Goal: Task Accomplishment & Management: Use online tool/utility

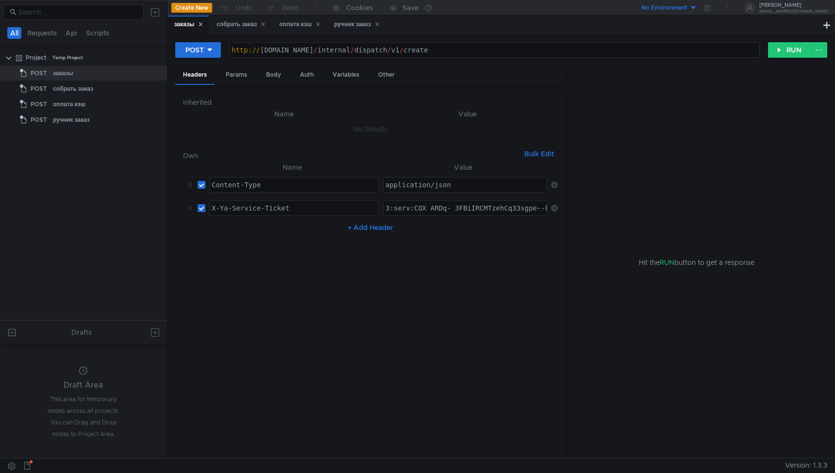
click at [472, 216] on td "3:serv:COX_ARDq-_3FBiIRCMTzehCq33sgpe--kaXU_gE:OmmDclm7iSuiVxNySrhar3IusqIFMjzW…" at bounding box center [463, 208] width 168 height 23
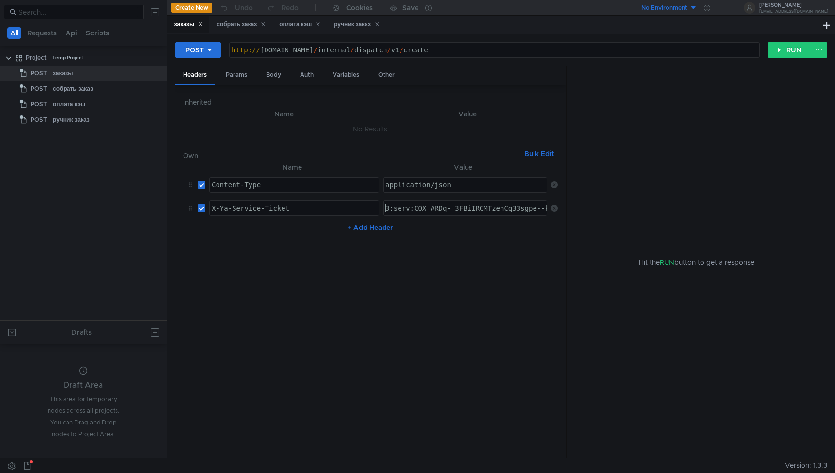
paste textarea "v_ARDMp4LGBiIRCMTzehCq33sgg43MkaXU_gE:GPqqLOjlyOaXKjgZ_DoOYMvxB2eH2vwpPuDXYAhgn…"
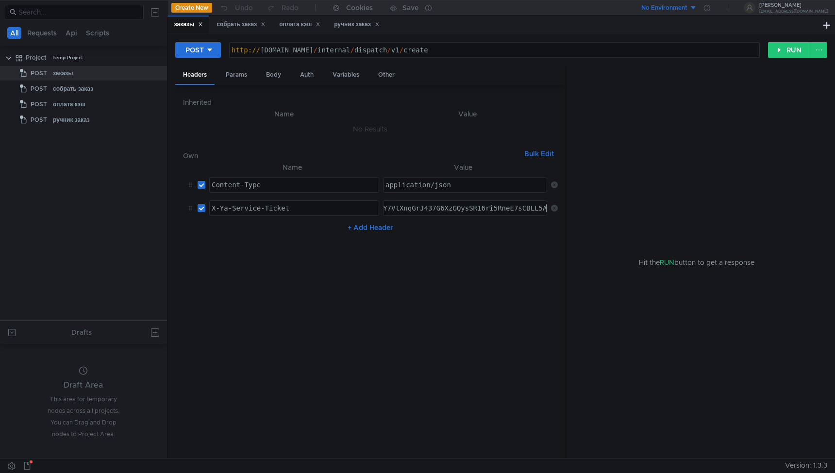
type textarea "3:serv:COv_ARDMp4LGBiIRCMTzehCq33sgg43MkaXU_gE:GPqqLOjlyOaXKjgZ_DoOYMvxB2eH2vwp…"
click at [385, 270] on nz-table "Name Value Content-Type ההההההההההההההההההההההההההההההההההההההההההההההההההההההה…" at bounding box center [370, 306] width 375 height 289
click at [277, 73] on div "Body" at bounding box center [273, 75] width 31 height 18
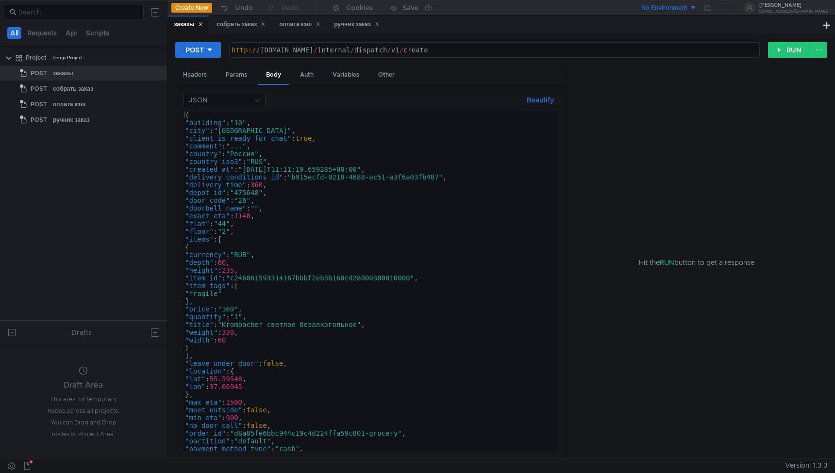
click at [288, 170] on div "{ "building" : "10" , "city" : "Москва" , "client_is_ready_for_chat" : true , "…" at bounding box center [368, 288] width 371 height 355
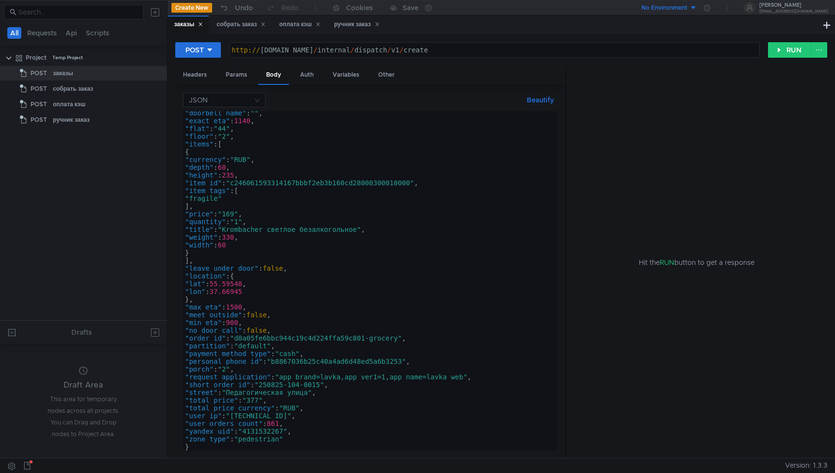
scroll to position [95, 0]
click at [322, 386] on div ""doorbell_name" : "" , "exact_eta" : 1140 , "flat" : "44" , "floor" : "2" , "it…" at bounding box center [368, 286] width 371 height 355
click at [366, 336] on div ""doorbell_name" : "" , "exact_eta" : 1140 , "flat" : "44" , "floor" : "2" , "it…" at bounding box center [368, 286] width 371 height 355
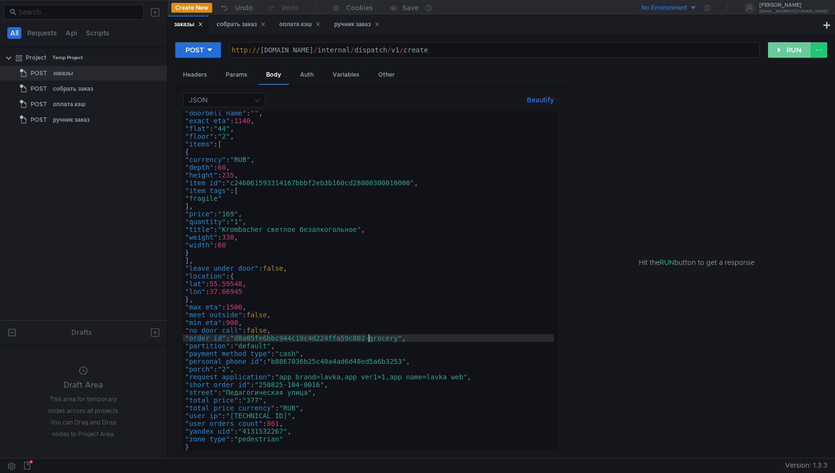
type textarea ""order_id": "d8a05fe6bbc944c19c4d224ffa59c802-grocery","
click at [782, 57] on button "RUN" at bounding box center [789, 50] width 43 height 16
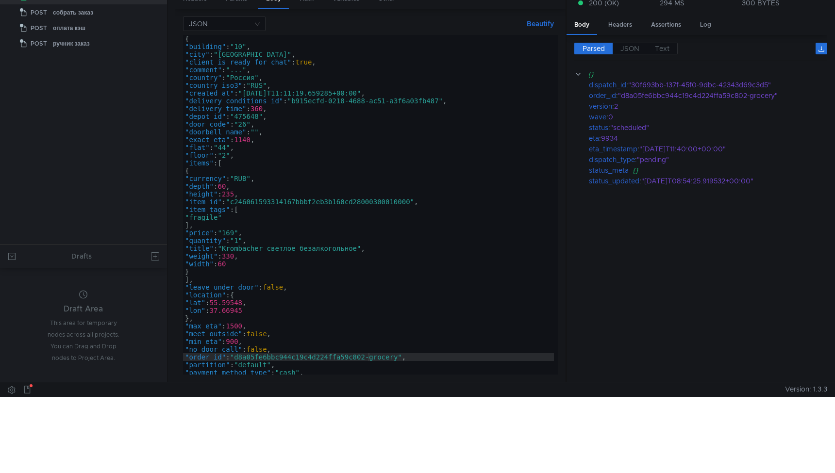
scroll to position [0, 0]
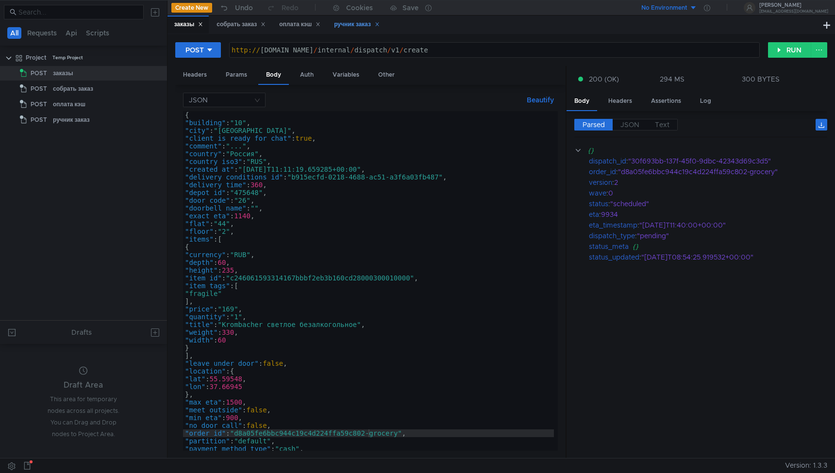
click at [361, 23] on div "ручник заказ" at bounding box center [357, 24] width 46 height 10
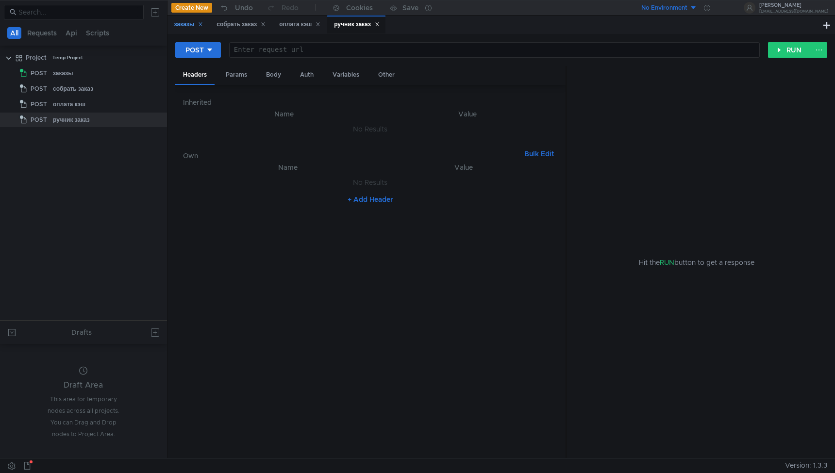
click at [189, 25] on div "заказы" at bounding box center [188, 24] width 29 height 10
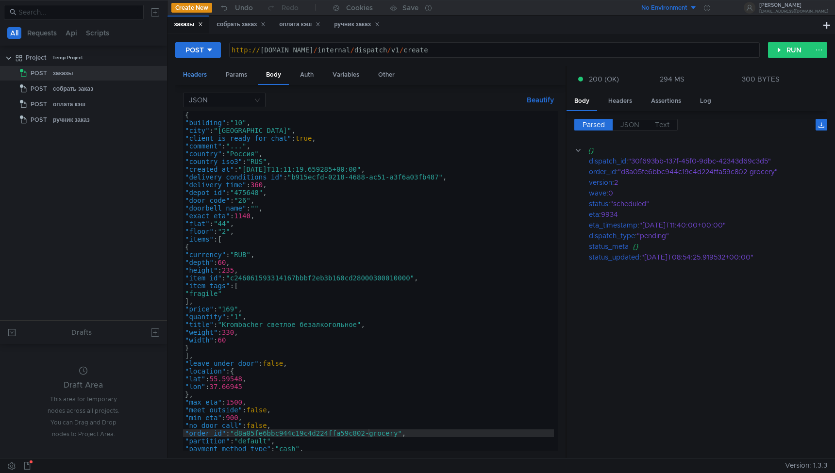
click at [200, 73] on div "Headers" at bounding box center [194, 75] width 39 height 18
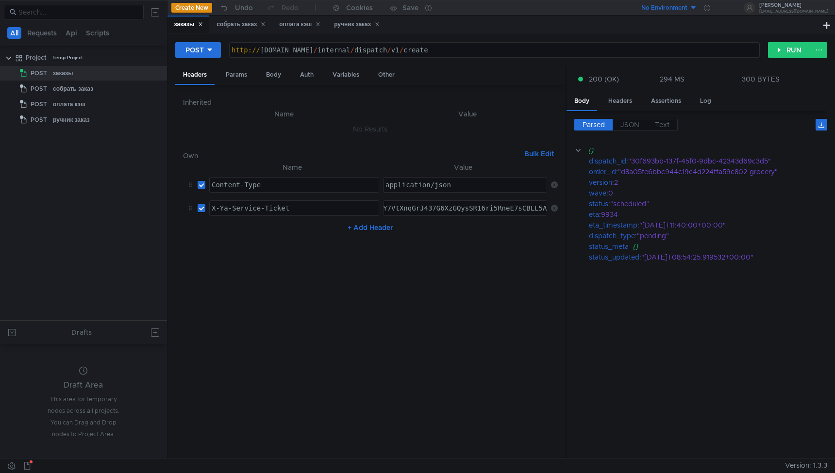
type textarea "Content-Type"
drag, startPoint x: 280, startPoint y: 183, endPoint x: 180, endPoint y: 181, distance: 100.0
click at [180, 182] on div "Inherited Name Value No Results Own Bulk Edit XXXXXXXXXXXXXXXXXXXXXXXXXXXXXXXXX…" at bounding box center [370, 272] width 390 height 374
click at [351, 24] on div "ручник заказ" at bounding box center [357, 24] width 46 height 10
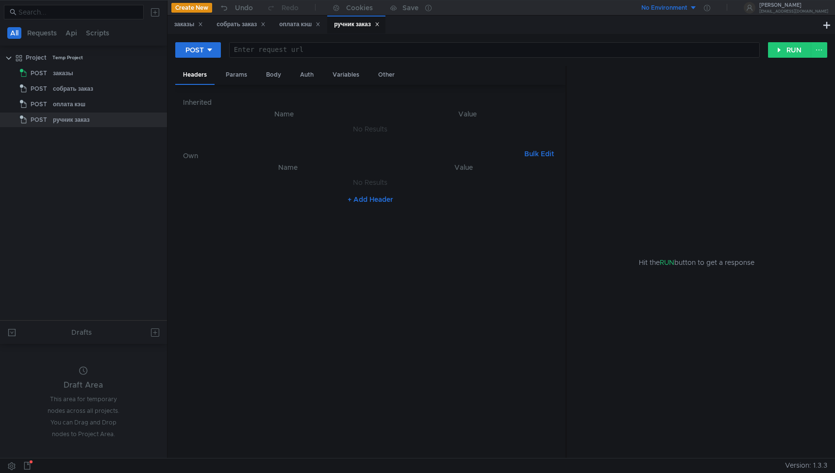
click at [356, 198] on button "+ Add Header" at bounding box center [370, 200] width 53 height 12
click at [256, 183] on div at bounding box center [294, 192] width 169 height 23
paste textarea "Content-Type"
type textarea "Content-Type"
click at [183, 28] on div "заказы" at bounding box center [188, 24] width 29 height 10
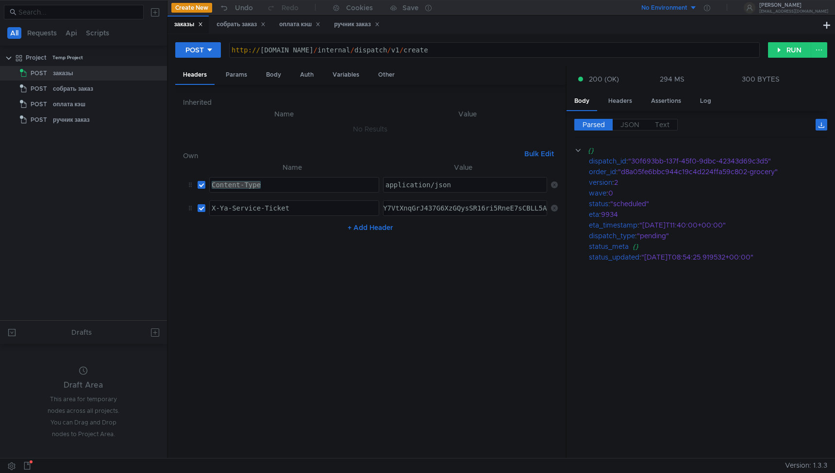
type textarea "X-Ya-Service-Ticket"
drag, startPoint x: 300, startPoint y: 212, endPoint x: 172, endPoint y: 210, distance: 128.2
click at [172, 210] on div "POST http:// grocery-dispatch.lavka.tst.yandex.net / internal / dispatch / v1 /…" at bounding box center [500, 246] width 667 height 424
click at [225, 235] on nz-table "Name Value Content-Type Content-Type הההההההההההההההההההההההההההההההההההההההההה…" at bounding box center [370, 306] width 375 height 289
click at [283, 186] on div "Content-Type" at bounding box center [294, 192] width 169 height 23
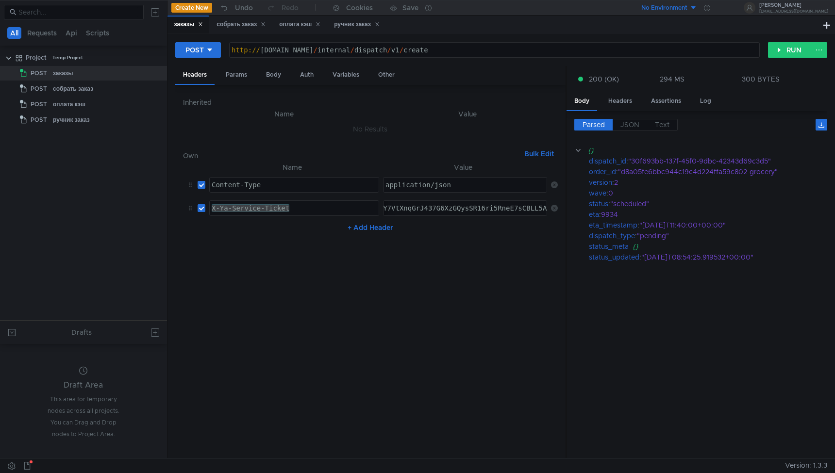
click at [297, 208] on div "X-Ya-Service-Ticket" at bounding box center [294, 215] width 169 height 23
drag, startPoint x: 297, startPoint y: 208, endPoint x: 167, endPoint y: 208, distance: 129.6
click at [167, 208] on div "POST http:// grocery-dispatch.lavka.tst.yandex.net / internal / dispatch / v1 /…" at bounding box center [500, 246] width 667 height 424
click at [334, 208] on div "X-Ya-Service-Ticket" at bounding box center [294, 215] width 169 height 23
click at [347, 31] on div "ручник заказ" at bounding box center [356, 25] width 58 height 18
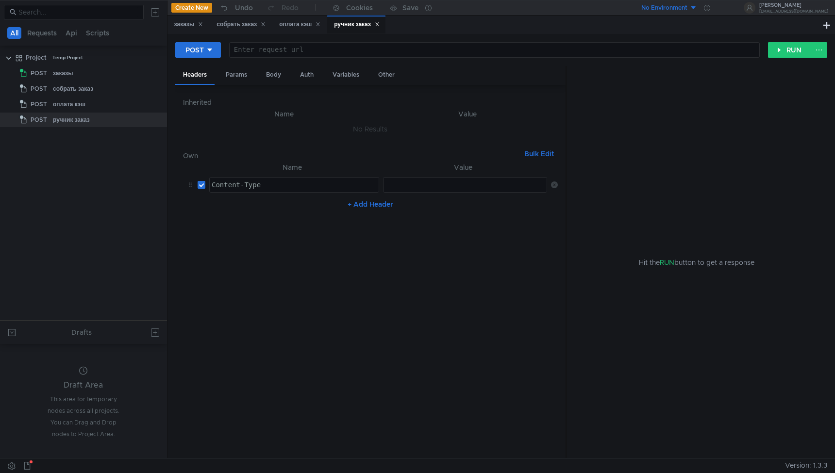
click at [371, 206] on button "+ Add Header" at bounding box center [370, 205] width 53 height 12
click at [288, 211] on div at bounding box center [294, 215] width 169 height 23
paste textarea "X-Ya-Service-Ticket"
type textarea "X-Ya-Service-Ticket"
click at [183, 21] on div "заказы" at bounding box center [188, 24] width 29 height 10
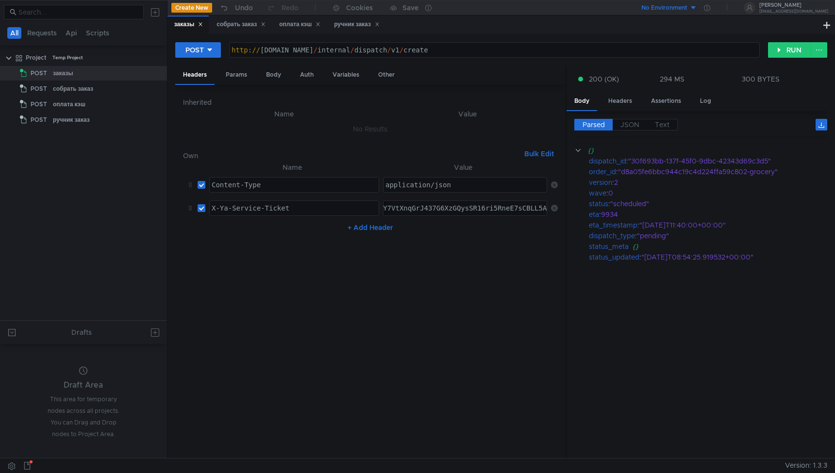
type textarea "application/json"
drag, startPoint x: 463, startPoint y: 186, endPoint x: 331, endPoint y: 185, distance: 131.6
click at [331, 185] on tr "Content-Type Content-Type ההההההההההההההההההההההההההההההההההההההההההההההההההההה…" at bounding box center [370, 184] width 375 height 23
click at [346, 21] on div "ручник заказ" at bounding box center [357, 24] width 46 height 10
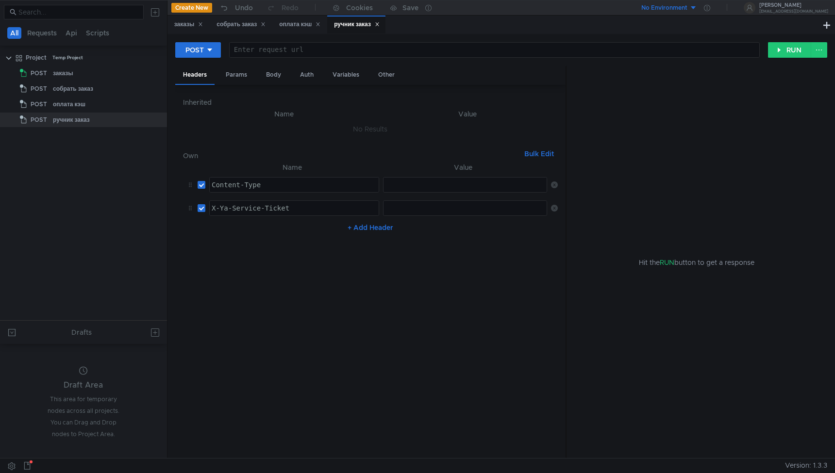
click at [432, 184] on div at bounding box center [465, 192] width 165 height 23
paste textarea "application/json"
type textarea "application/json"
click at [481, 298] on nz-table "Name Value Content-Type Content-Type הההההההההההההההההההההההההההההההההההההההההה…" at bounding box center [370, 306] width 375 height 289
click at [432, 207] on div at bounding box center [465, 215] width 165 height 23
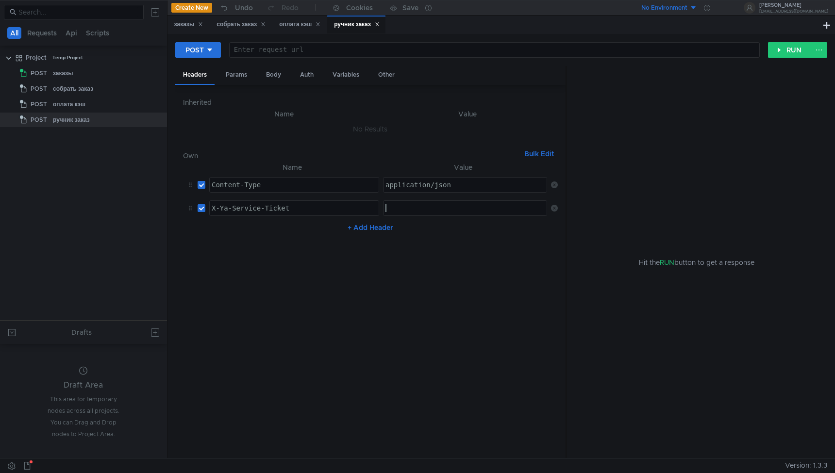
paste textarea "3:serv:COv_ARDMp4LGBiIRCMTzehCq33sgg43MkaXU_gE:GPqqLOjlyOaXKjgZ_DoOYMvxB2eH2vwp…"
type textarea "3:serv:COv_ARDMp4LGBiIRCMTzehCq33sgg43MkaXU_gE:GPqqLOjlyOaXKjgZ_DoOYMvxB2eH2vwp…"
click at [451, 249] on nz-table "Name Value Content-Type Content-Type הההההההההההההההההההההההההההההההההההההההההה…" at bounding box center [370, 306] width 375 height 289
click at [267, 73] on div "Body" at bounding box center [273, 75] width 31 height 18
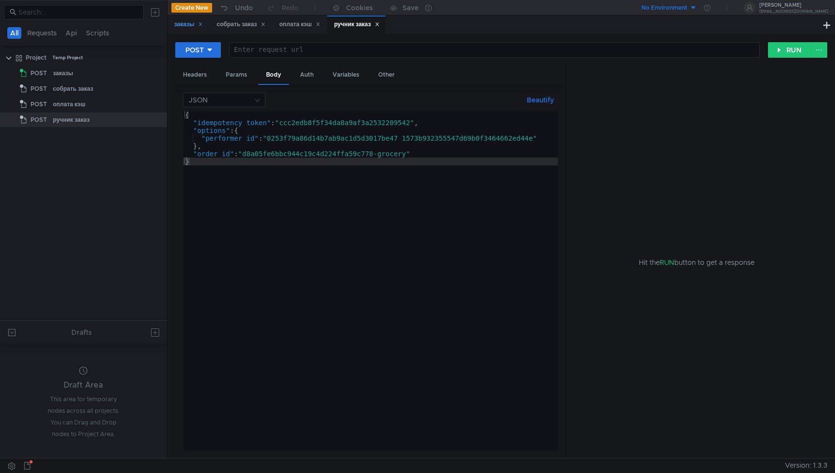
click at [179, 28] on div "заказы" at bounding box center [188, 24] width 29 height 10
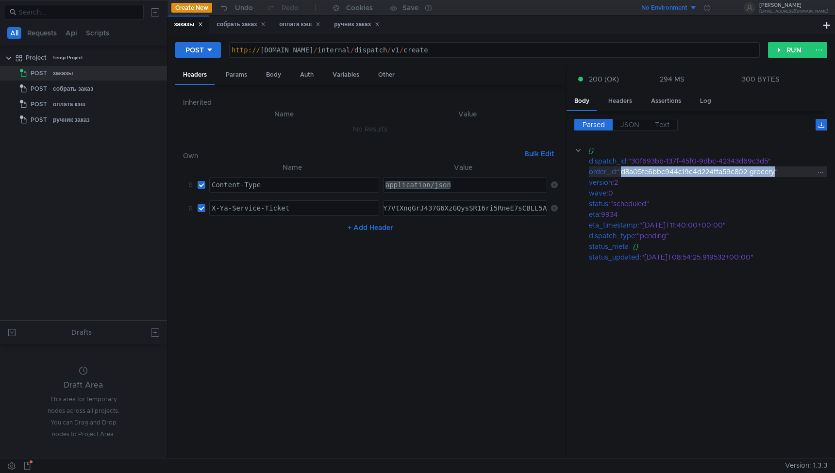
drag, startPoint x: 623, startPoint y: 170, endPoint x: 775, endPoint y: 171, distance: 151.9
click at [775, 171] on div ""d8a05fe6bbc944c19c4d224ffa59c802-grocery"" at bounding box center [716, 171] width 197 height 11
copy div "d8a05fe6bbc944c19c4d224ffa59c802-grocery"
click at [364, 25] on div "ручник заказ" at bounding box center [357, 24] width 46 height 10
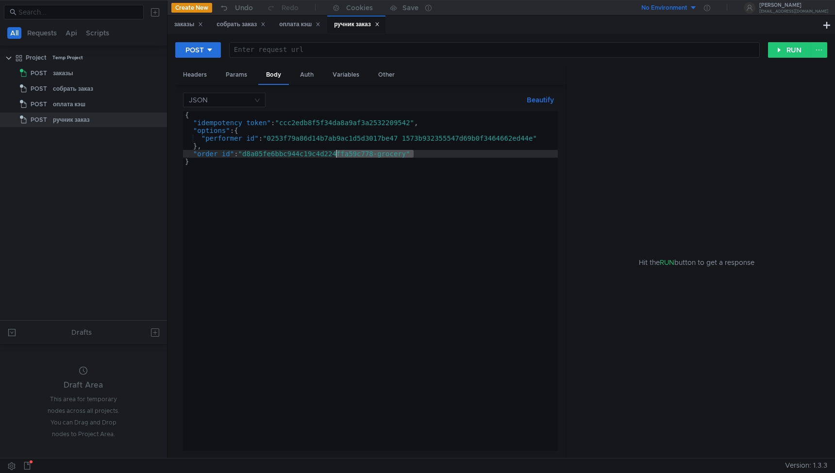
drag, startPoint x: 412, startPoint y: 152, endPoint x: 319, endPoint y: 156, distance: 92.3
click at [319, 156] on div "{ "idempotency_token" : "ccc2edb8f5f34da8a9af3a2532209542" , "options" : { "per…" at bounding box center [370, 288] width 375 height 355
click at [337, 171] on div "{ "idempotency_token" : "ccc2edb8f5f34da8a9af3a2532209542" , "options" : { "per…" at bounding box center [370, 288] width 375 height 355
drag, startPoint x: 411, startPoint y: 155, endPoint x: 245, endPoint y: 155, distance: 165.5
click at [245, 155] on div "{ "idempotency_token" : "ccc2edb8f5f34da8a9af3a2532209542" , "options" : { "per…" at bounding box center [370, 288] width 375 height 355
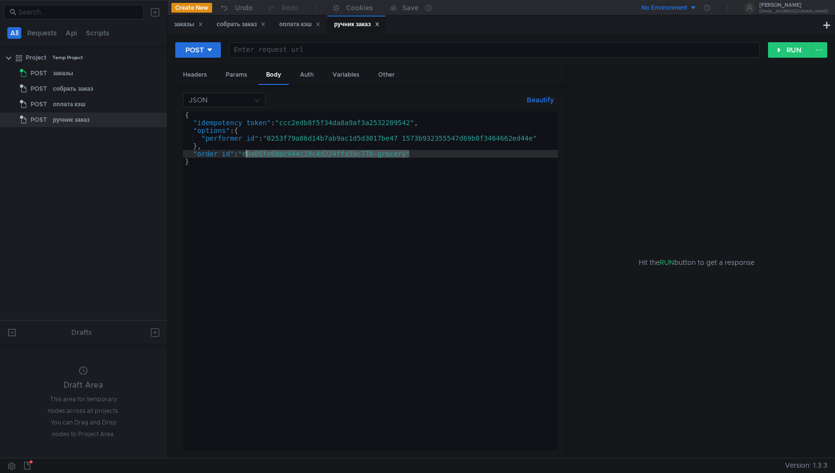
paste textarea "802"
type textarea ""order_id": "d8a05fe6bbc944c19c4d224ffa59c802-grocery""
click at [241, 23] on div "собрать заказ" at bounding box center [240, 24] width 49 height 10
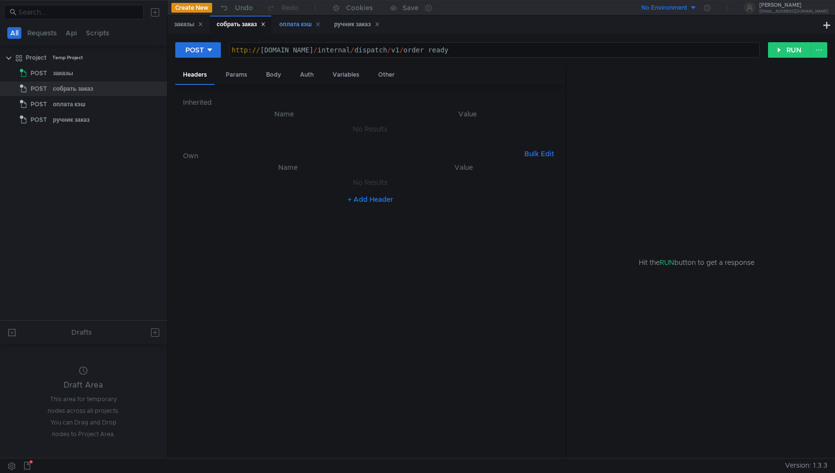
click at [287, 21] on div "оплата кэш" at bounding box center [299, 24] width 41 height 10
click at [354, 25] on div "ручник заказ" at bounding box center [357, 24] width 46 height 10
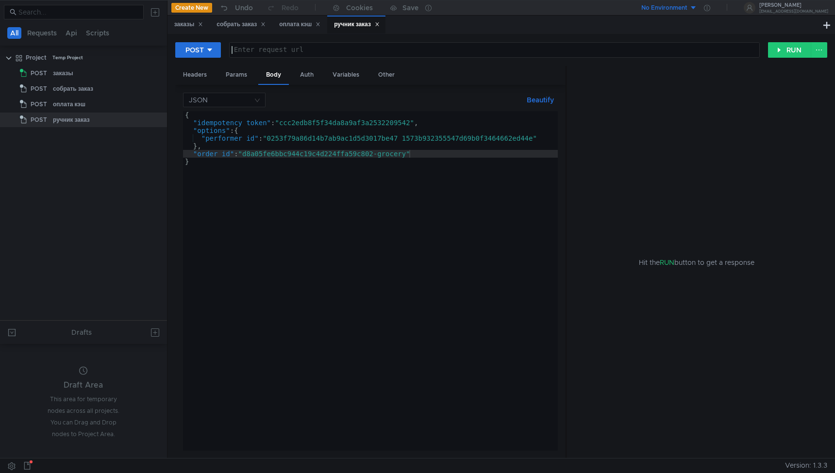
click at [341, 54] on div at bounding box center [495, 57] width 530 height 23
click at [179, 25] on div "заказы" at bounding box center [188, 24] width 29 height 10
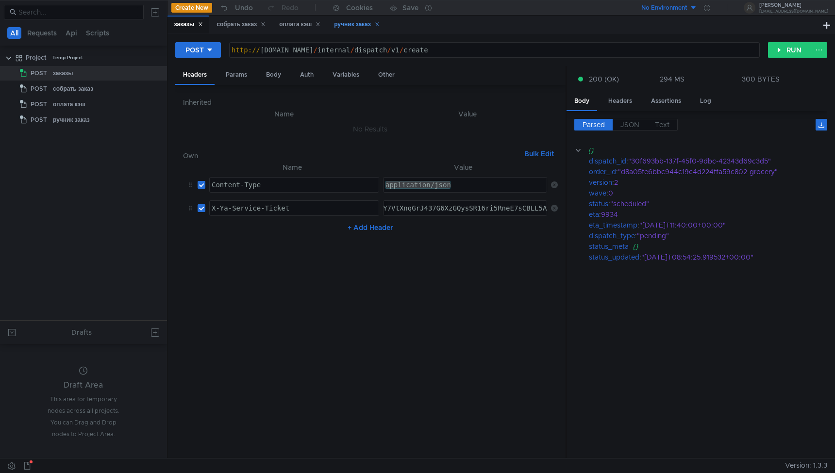
click at [361, 21] on div "ручник заказ" at bounding box center [357, 24] width 46 height 10
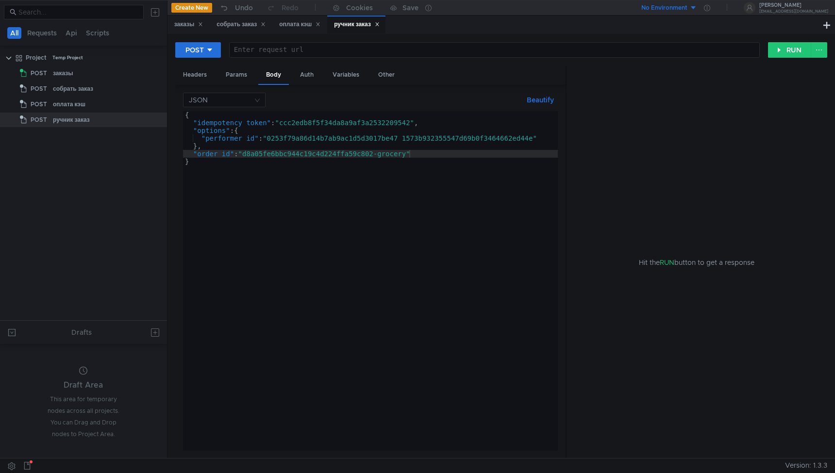
click at [412, 54] on div at bounding box center [495, 57] width 530 height 23
paste textarea "[URL][DOMAIN_NAME]"
type textarea "[URL][DOMAIN_NAME]"
click at [593, 73] on div "Hit the RUN button to get a response" at bounding box center [696, 262] width 237 height 393
click at [797, 49] on button "RUN" at bounding box center [789, 50] width 43 height 16
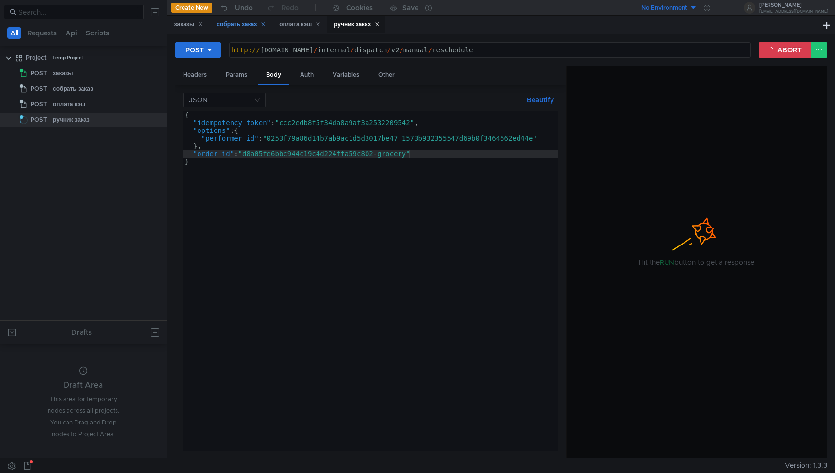
click at [237, 25] on div "собрать заказ" at bounding box center [240, 24] width 49 height 10
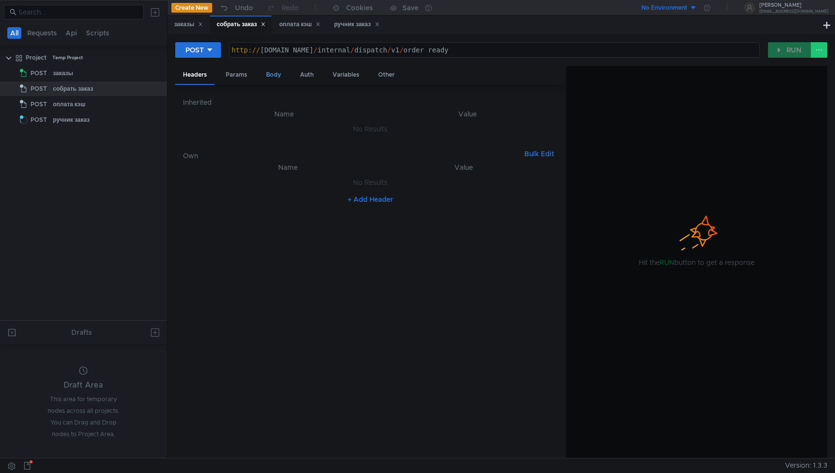
click at [264, 75] on div "Body" at bounding box center [273, 75] width 31 height 18
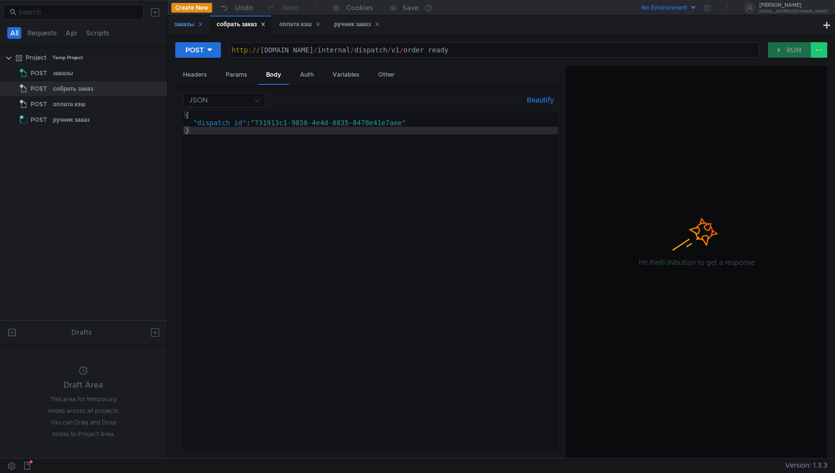
click at [184, 24] on div "заказы" at bounding box center [188, 24] width 29 height 10
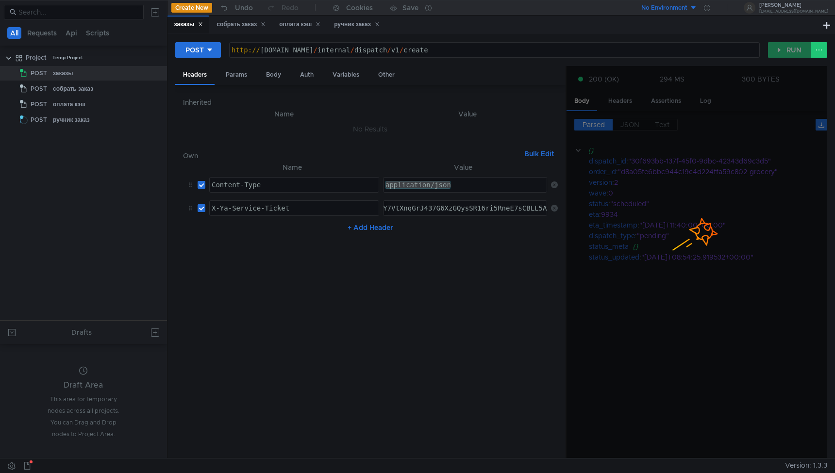
click at [647, 185] on div at bounding box center [696, 262] width 261 height 393
click at [355, 29] on div "ручник заказ" at bounding box center [357, 24] width 46 height 10
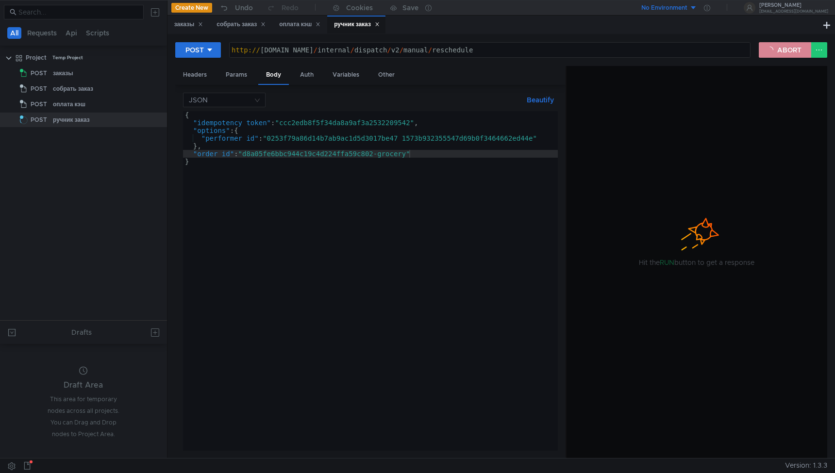
click at [770, 50] on button "ABORT" at bounding box center [785, 50] width 52 height 16
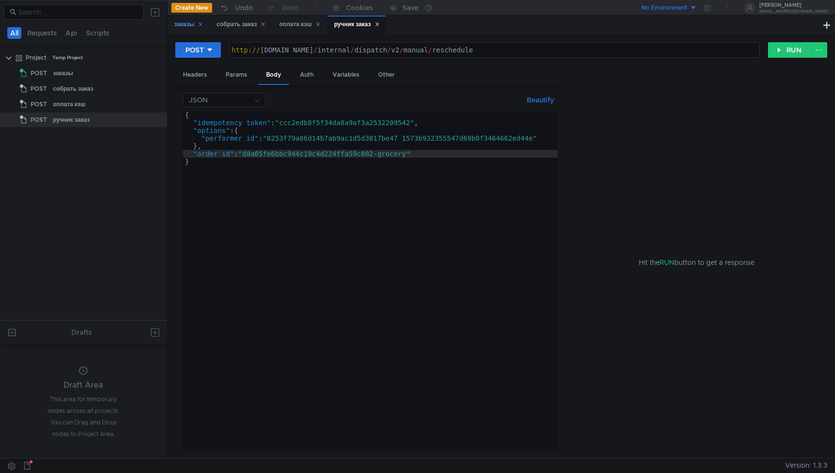
click at [183, 22] on div "заказы" at bounding box center [188, 24] width 29 height 10
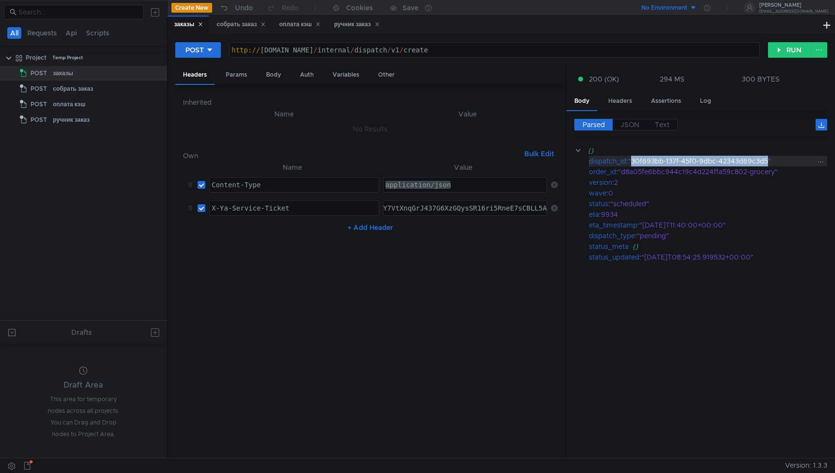
drag, startPoint x: 633, startPoint y: 161, endPoint x: 769, endPoint y: 164, distance: 135.9
click at [769, 164] on div ""30f693bb-137f-45f0-9dbc-42343d69c3d5"" at bounding box center [722, 161] width 188 height 11
copy div "30f693bb-137f-45f0-9dbc-42343d69c3d5"
click at [234, 24] on div "собрать заказ" at bounding box center [240, 24] width 49 height 10
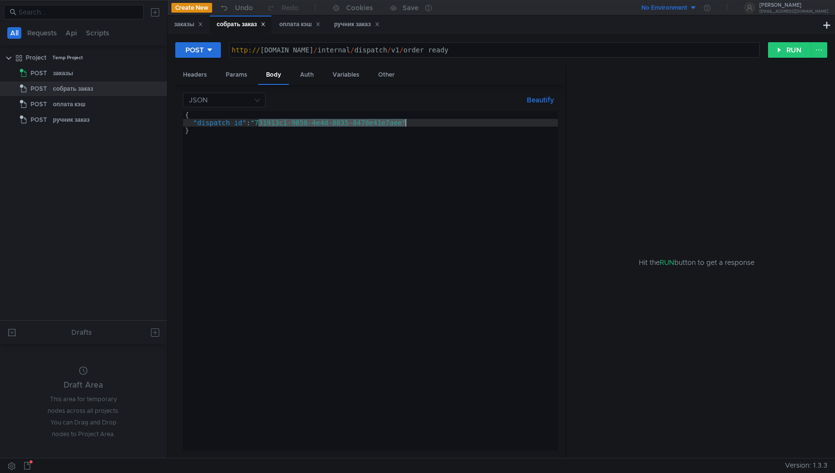
drag, startPoint x: 259, startPoint y: 123, endPoint x: 405, endPoint y: 124, distance: 146.6
click at [405, 124] on div "{ "dispatch_id" : "731913c1-9858-4e4d-8835-8478e41e7aee" }" at bounding box center [370, 288] width 375 height 355
paste textarea "30f693bb-137f-45f0-9dbc-42343d69c3d5"
type textarea ""dispatch_id": "30f693bb-137f-45f0-9dbc-42343d69c3d5""
click at [195, 70] on div "Headers" at bounding box center [194, 75] width 39 height 18
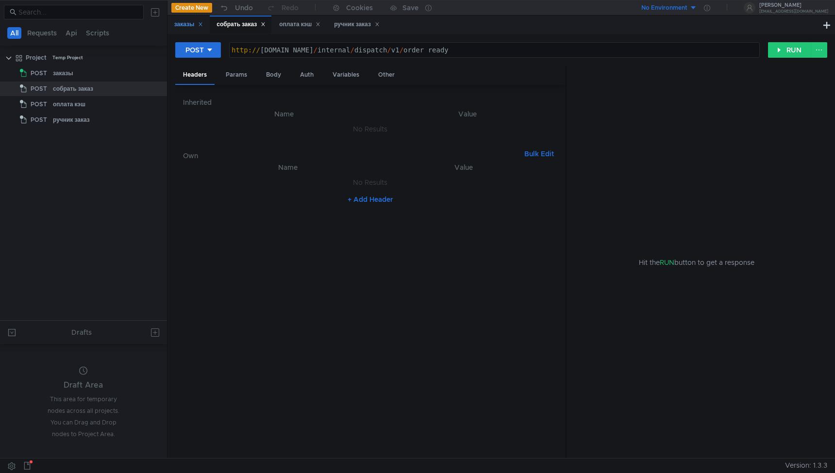
click at [183, 26] on div "заказы" at bounding box center [188, 24] width 29 height 10
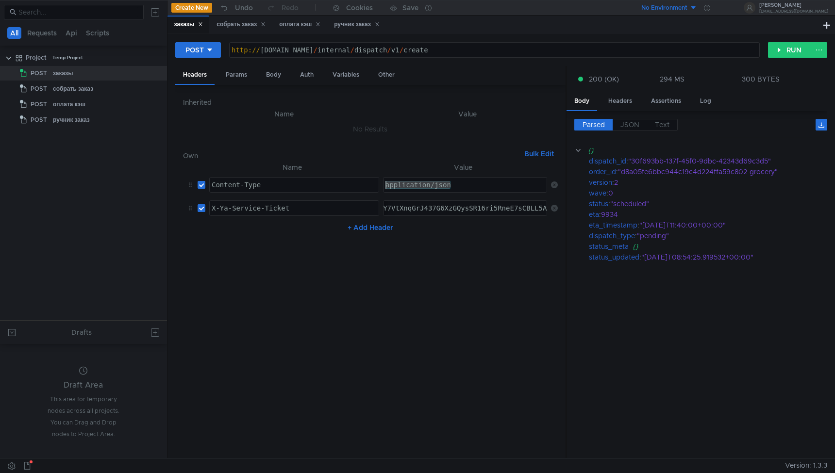
click at [452, 184] on div "application/json" at bounding box center [465, 192] width 165 height 23
drag, startPoint x: 452, startPoint y: 184, endPoint x: 356, endPoint y: 180, distance: 95.7
click at [356, 180] on tr "Content-Type Content-Type ההההההההההההההההההההההההההההההההההההההההההההההההההההה…" at bounding box center [370, 184] width 375 height 23
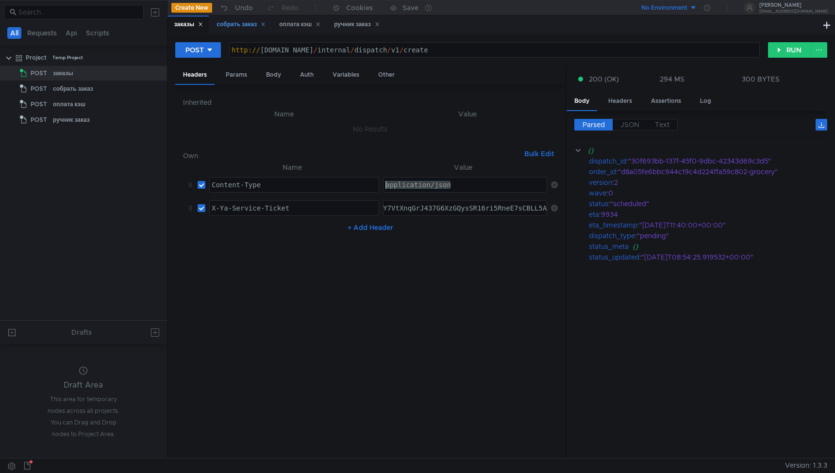
click at [240, 24] on div "собрать заказ" at bounding box center [240, 24] width 49 height 10
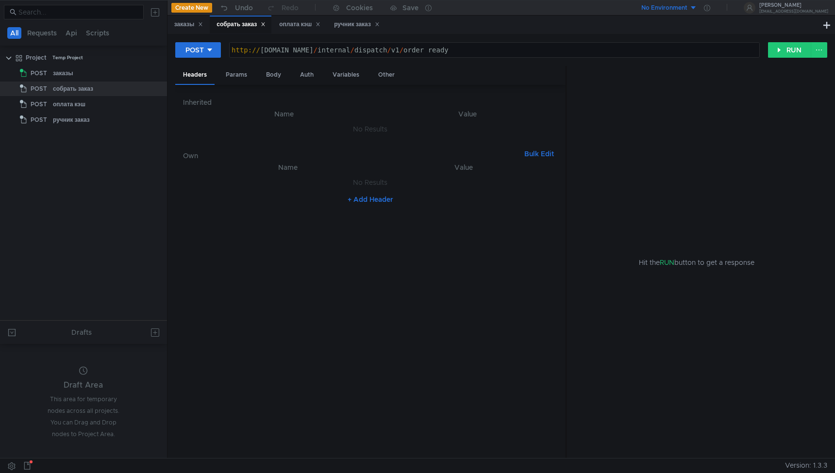
click at [369, 203] on button "+ Add Header" at bounding box center [370, 200] width 53 height 12
click at [369, 203] on button "+ Add Header" at bounding box center [370, 205] width 53 height 12
click at [424, 184] on div at bounding box center [465, 192] width 165 height 23
paste textarea "application/json"
type textarea "application/json"
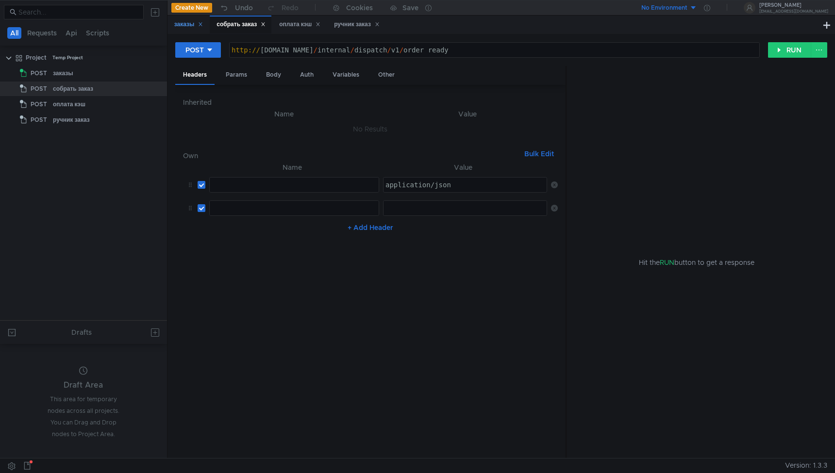
click at [189, 24] on div "заказы" at bounding box center [188, 24] width 29 height 10
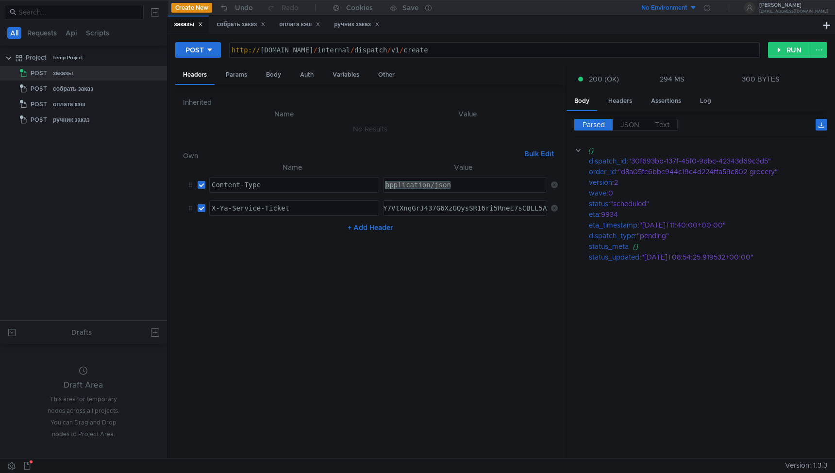
click at [462, 191] on div "application/json" at bounding box center [465, 192] width 165 height 23
click at [459, 203] on div "3:serv:COv_ARDMp4LGBiIRCMTzehCq33sgg43MkaXU_gE:GPqqLOjlyOaXKjgZ_DoOYMvxB2eH2vwp…" at bounding box center [464, 208] width 163 height 15
click at [237, 24] on div "собрать заказ" at bounding box center [240, 24] width 49 height 10
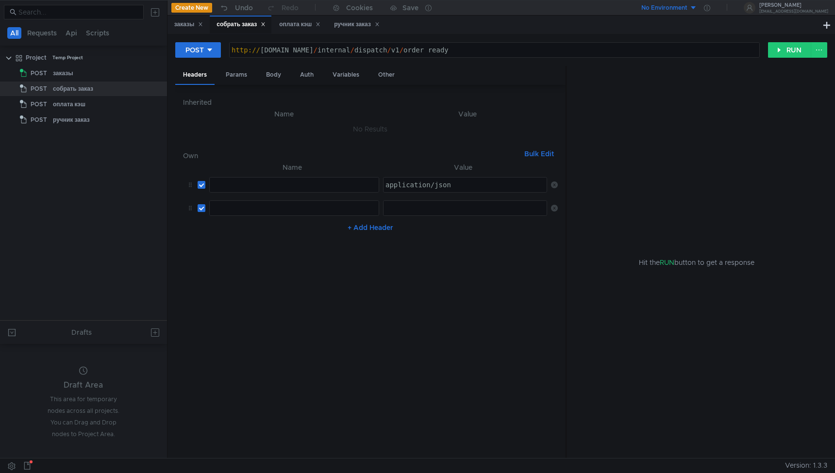
click at [414, 216] on div "ההההההההההההההההההההההההההההההההההההההההההההההההההההההההההההההההההההההההההההההה…" at bounding box center [465, 208] width 164 height 16
click at [419, 211] on div at bounding box center [465, 215] width 165 height 23
paste textarea "3:serv:COv_ARDMp4LGBiIRCMTzehCq33sgg43MkaXU_gE:GPqqLOjlyOaXKjgZ_DoOYMvxB2eH2vwp…"
type textarea "3:serv:COv_ARDMp4LGBiIRCMTzehCq33sgg43MkaXU_gE:GPqqLOjlyOaXKjgZ_DoOYMvxB2eH2vwp…"
click at [183, 20] on div "заказы" at bounding box center [188, 24] width 29 height 10
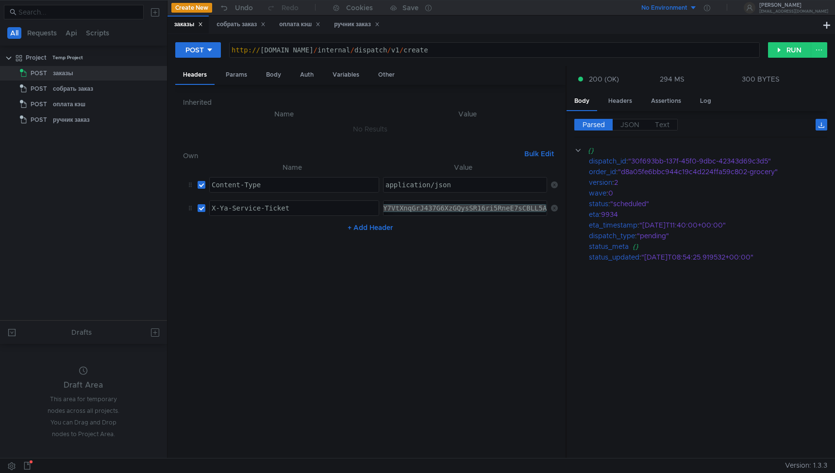
click at [266, 182] on div "Content-Type" at bounding box center [294, 192] width 169 height 23
drag, startPoint x: 339, startPoint y: 209, endPoint x: 145, endPoint y: 214, distance: 193.7
click at [145, 214] on as-split "All Requests Api Scripts Project Temp Project POST заказы POST собрать заказ PO…" at bounding box center [417, 229] width 835 height 458
click at [327, 205] on div "X-Ya-Service-Ticket" at bounding box center [294, 215] width 169 height 23
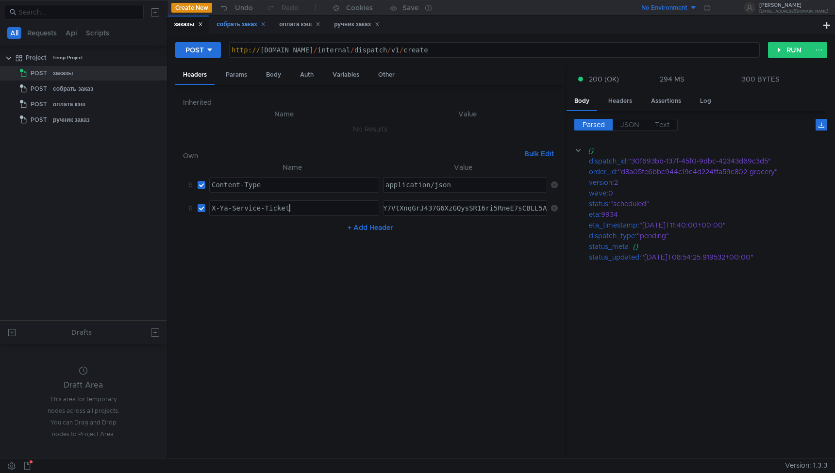
click at [228, 24] on div "собрать заказ" at bounding box center [240, 24] width 49 height 10
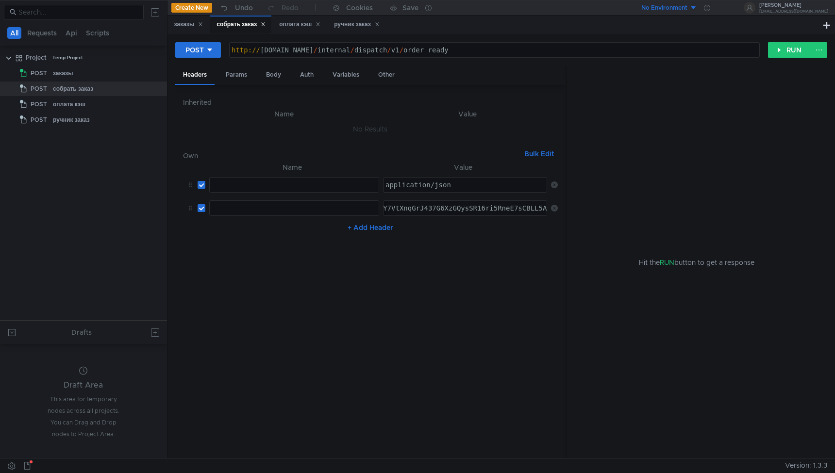
click at [257, 218] on td "ההההההההההההההההההההההההההההההההההההההההההההההההההההההההההההההההההההההההההההההה…" at bounding box center [292, 208] width 174 height 23
click at [260, 213] on div at bounding box center [294, 215] width 169 height 23
paste textarea "X-Ya-Service-Ticket"
type textarea "X-Ya-Service-Ticket"
click at [193, 20] on div "заказы" at bounding box center [188, 24] width 29 height 10
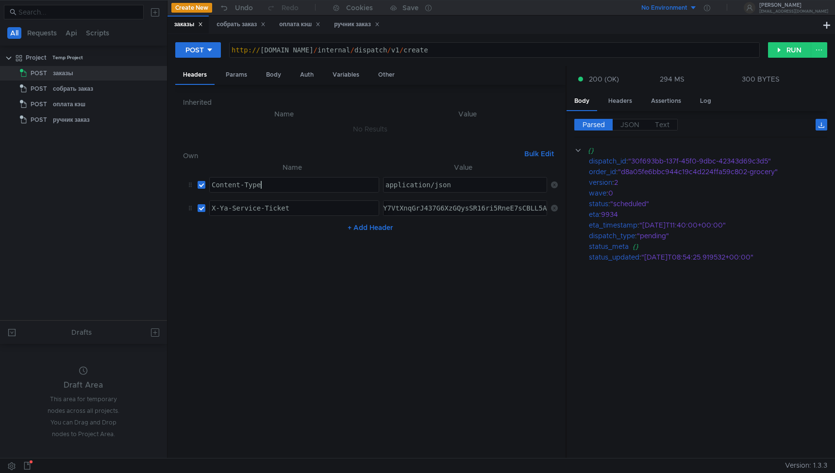
drag, startPoint x: 269, startPoint y: 183, endPoint x: 184, endPoint y: 183, distance: 84.9
click at [184, 184] on tr "Content-Type Content-Type ההההההההההההההההההההההההההההההההההההההההההההההההההההה…" at bounding box center [370, 184] width 375 height 23
click at [266, 186] on div "Content-Type" at bounding box center [294, 192] width 169 height 23
click at [241, 22] on div "собрать заказ" at bounding box center [240, 24] width 49 height 10
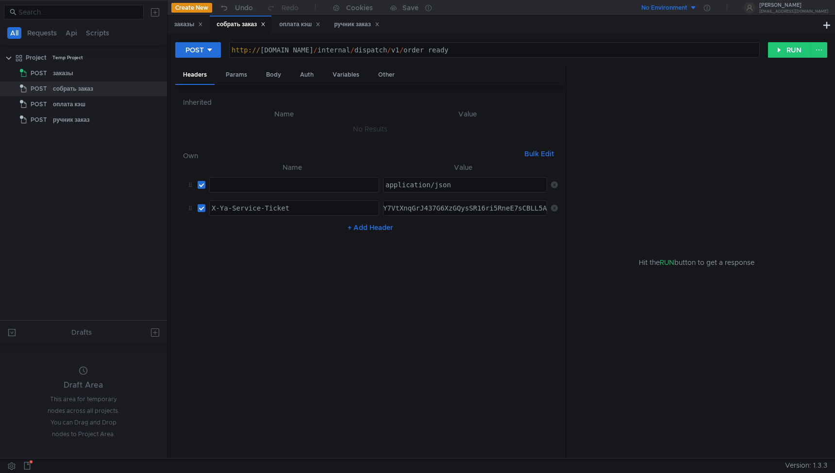
click at [266, 182] on div at bounding box center [294, 192] width 169 height 23
paste textarea "Content-Type"
type textarea "Content-Type"
click at [384, 261] on nz-table "Name Value Content-Type Content-Type הההההההההההההההההההההההההההההההההההההההההה…" at bounding box center [370, 306] width 375 height 289
click at [794, 39] on div "POST http:// grocery-dispatch.lavka.tst.yandex.net / internal / dispatch / v1 /…" at bounding box center [500, 246] width 667 height 424
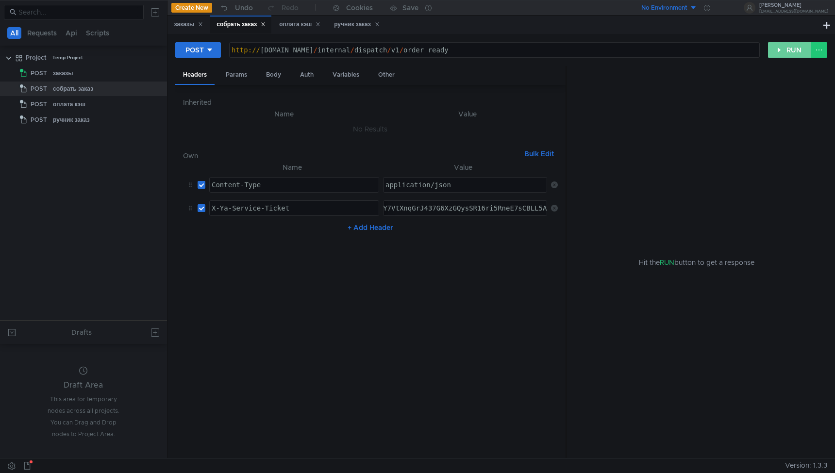
click at [785, 54] on button "RUN" at bounding box center [789, 50] width 43 height 16
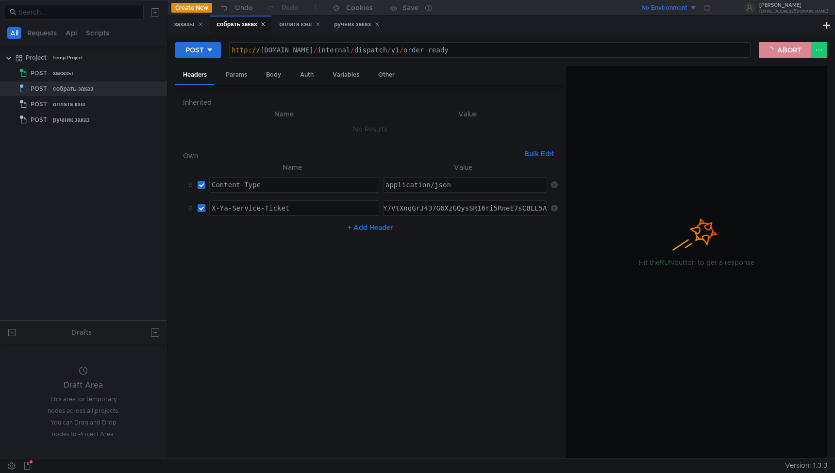
click at [772, 53] on button "ABORT" at bounding box center [785, 50] width 52 height 16
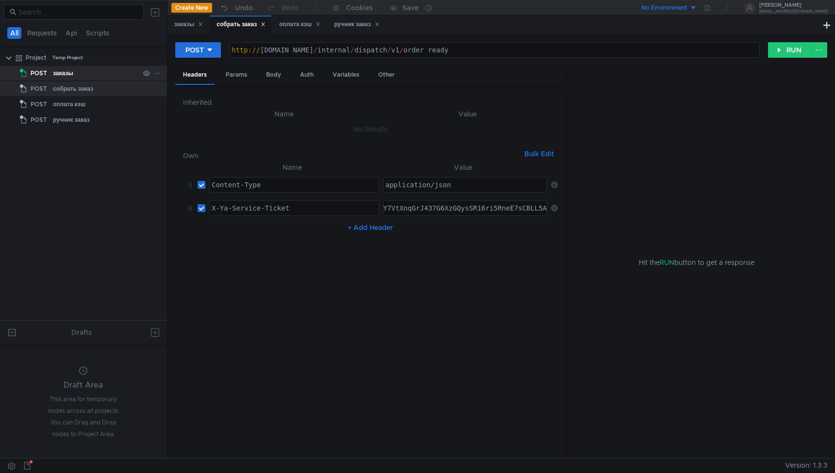
click at [59, 75] on div "заказы" at bounding box center [63, 73] width 20 height 15
click at [271, 75] on div "Body" at bounding box center [273, 75] width 31 height 18
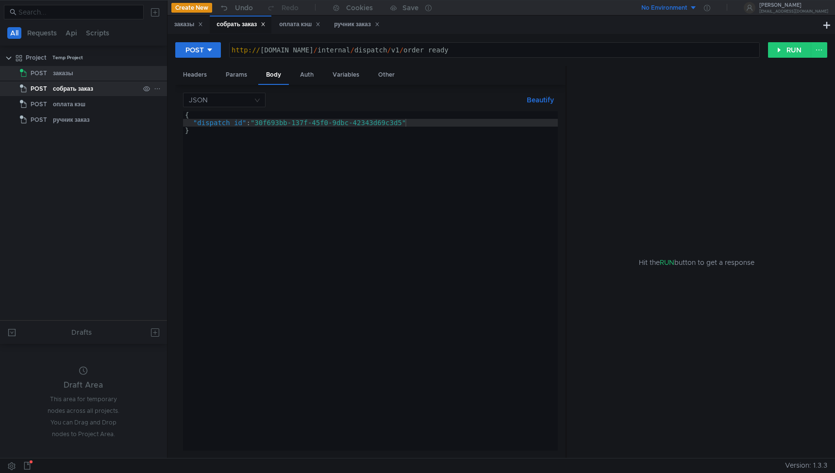
click at [112, 86] on div "собрать заказ" at bounding box center [96, 89] width 86 height 15
click at [87, 70] on div "заказы" at bounding box center [96, 73] width 86 height 15
click at [188, 21] on div "заказы" at bounding box center [188, 24] width 29 height 10
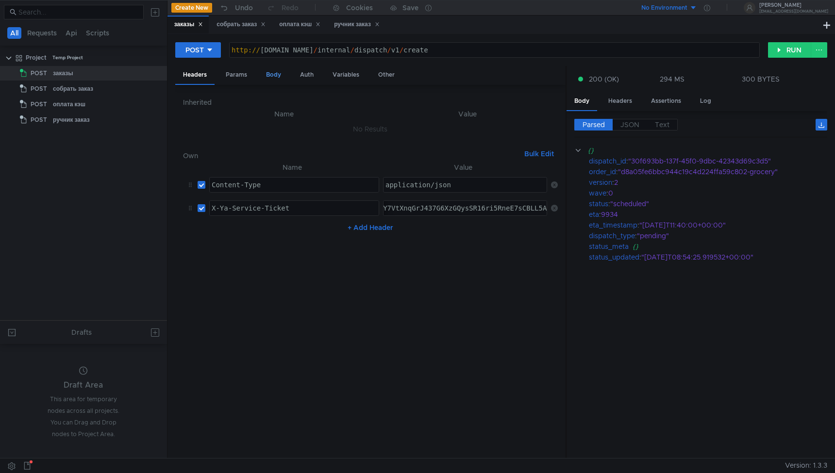
click at [277, 75] on div "Body" at bounding box center [273, 75] width 31 height 18
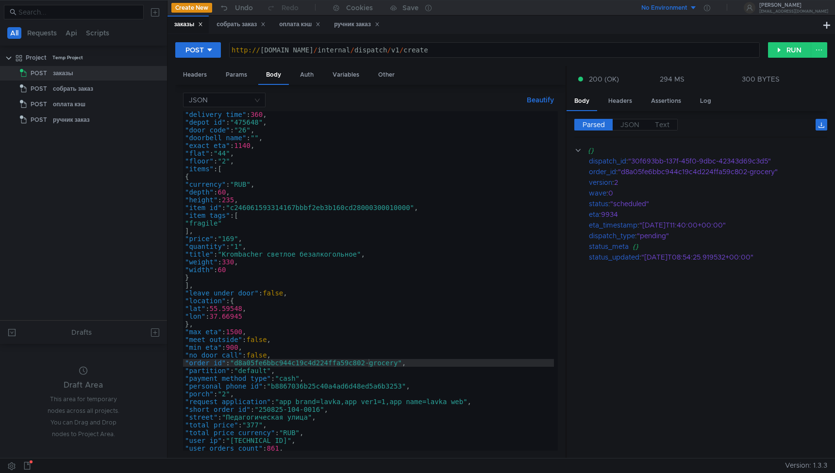
scroll to position [95, 0]
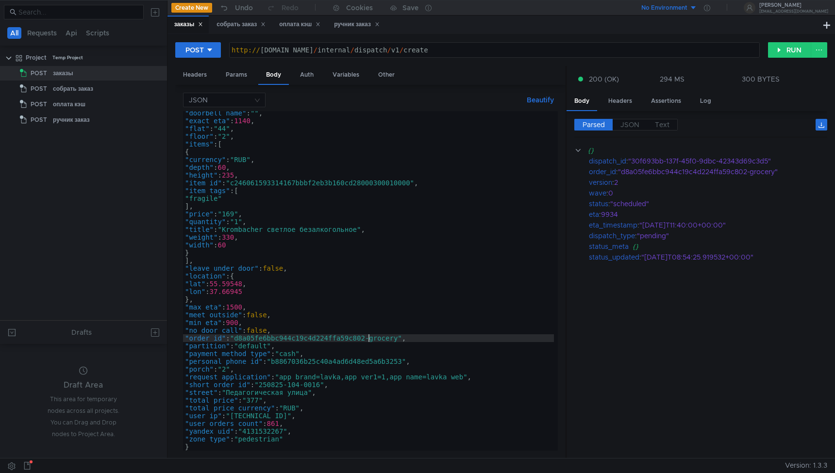
click at [368, 338] on div ""doorbell_name" : "" , "exact_eta" : 1140 , "flat" : "44" , "floor" : "2" , "it…" at bounding box center [368, 286] width 371 height 355
click at [323, 386] on div ""doorbell_name" : "" , "exact_eta" : 1140 , "flat" : "44" , "floor" : "2" , "it…" at bounding box center [368, 286] width 371 height 355
type textarea ""short_order_id": "250825-104-0016","
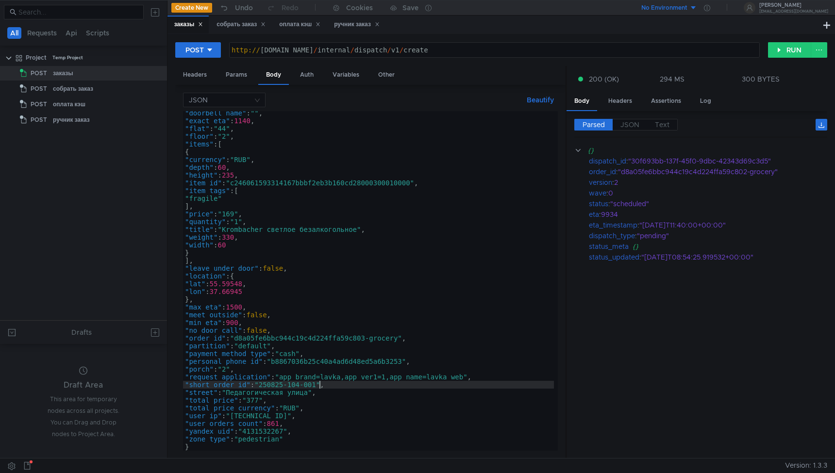
scroll to position [95, 0]
type textarea ""short_order_id": "250825-104-0017","
click at [789, 51] on button "RUN" at bounding box center [789, 50] width 43 height 16
drag, startPoint x: 633, startPoint y: 160, endPoint x: 770, endPoint y: 164, distance: 136.9
click at [770, 164] on div ""20eda172-97dd-4abf-a229-eef468ef9964"" at bounding box center [722, 161] width 188 height 11
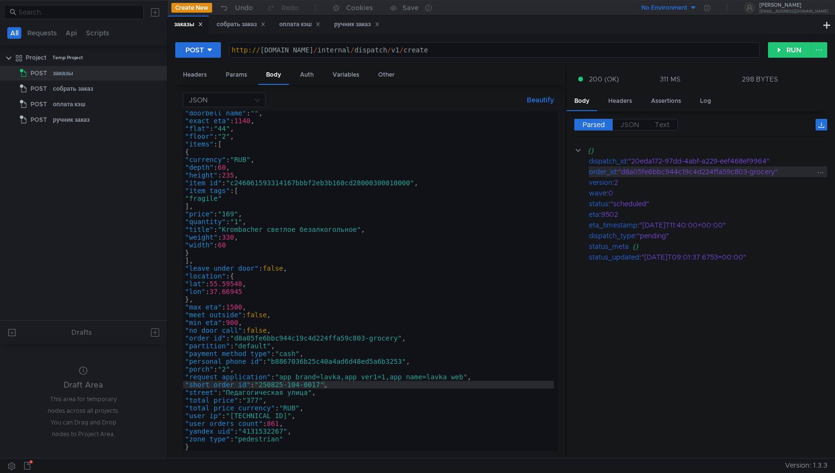
click at [769, 167] on div ""d8a05fe6bbc944c19c4d224ffa59c803-grocery"" at bounding box center [716, 171] width 197 height 11
drag, startPoint x: 769, startPoint y: 161, endPoint x: 634, endPoint y: 161, distance: 135.4
click at [634, 161] on div ""20eda172-97dd-4abf-a229-eef468ef9964"" at bounding box center [722, 161] width 188 height 11
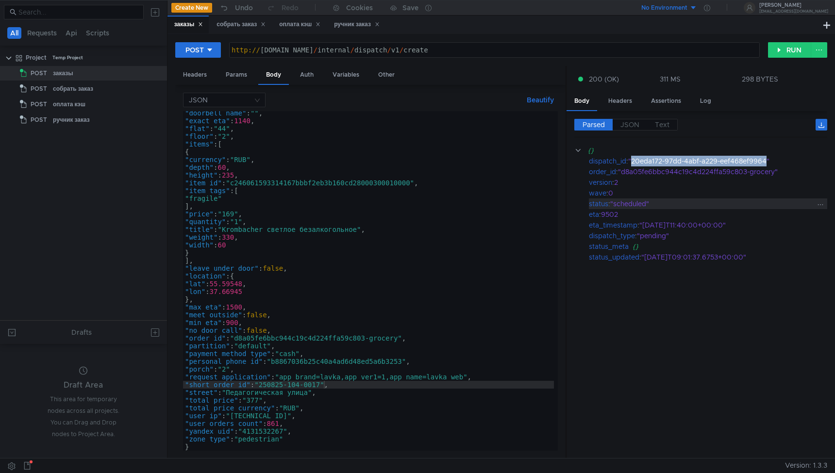
copy div "20eda172-97dd-4abf-a229-eef468ef9964"
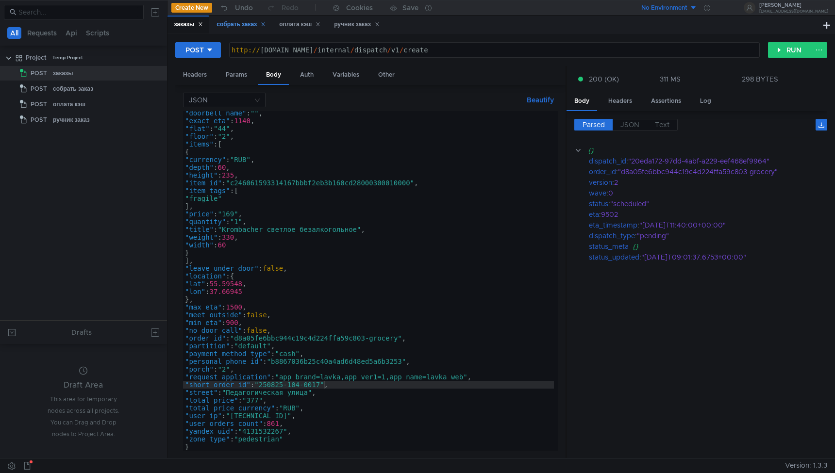
click at [241, 26] on div "собрать заказ" at bounding box center [240, 24] width 49 height 10
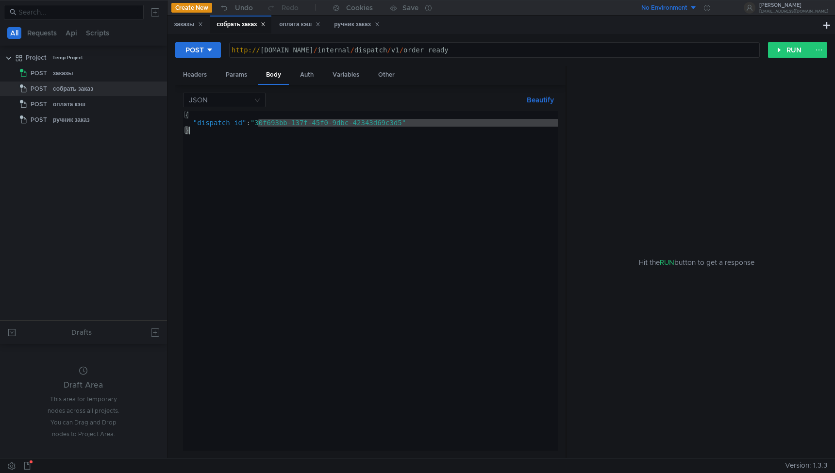
drag, startPoint x: 260, startPoint y: 123, endPoint x: 405, endPoint y: 127, distance: 145.7
click at [405, 127] on div "{ "dispatch_id" : "30f693bb-137f-45f0-9dbc-42343d69c3d5" }" at bounding box center [370, 288] width 375 height 355
click at [412, 131] on div "{ "dispatch_id" : "30f693bb-137f-45f0-9dbc-42343d69c3d5" }" at bounding box center [370, 288] width 375 height 355
drag, startPoint x: 405, startPoint y: 121, endPoint x: 259, endPoint y: 125, distance: 145.7
click at [259, 125] on div "{ "dispatch_id" : "30f693bb-137f-45f0-9dbc-42343d69c3d5" }" at bounding box center [370, 288] width 375 height 355
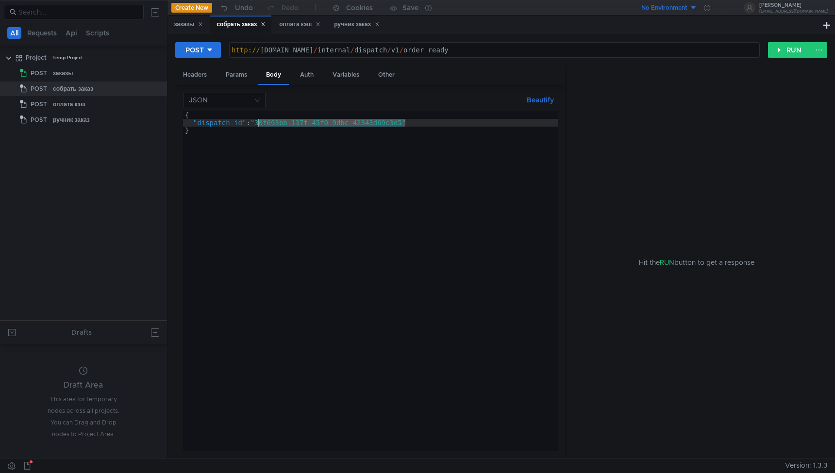
paste textarea "20eda172-97dd-4abf-a229-eef468ef9964"
type textarea ""dispatch_id": "20eda172-97dd-4abf-a229-eef468ef9964""
click at [784, 52] on button "RUN" at bounding box center [789, 50] width 43 height 16
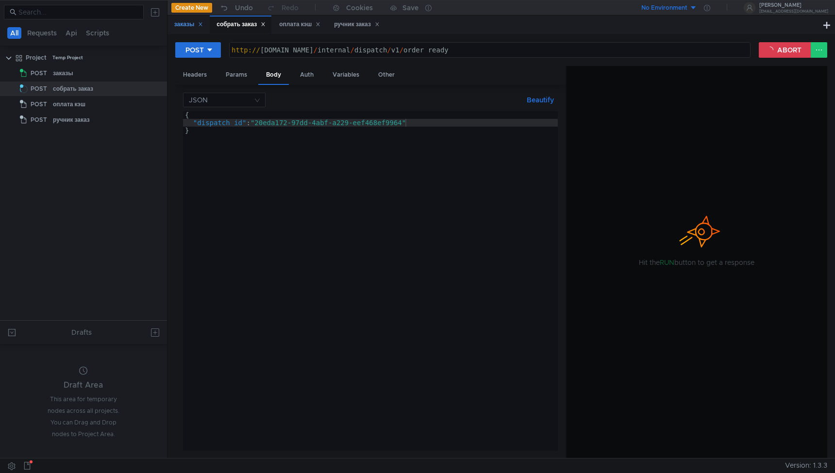
click at [187, 27] on div "заказы" at bounding box center [188, 24] width 29 height 10
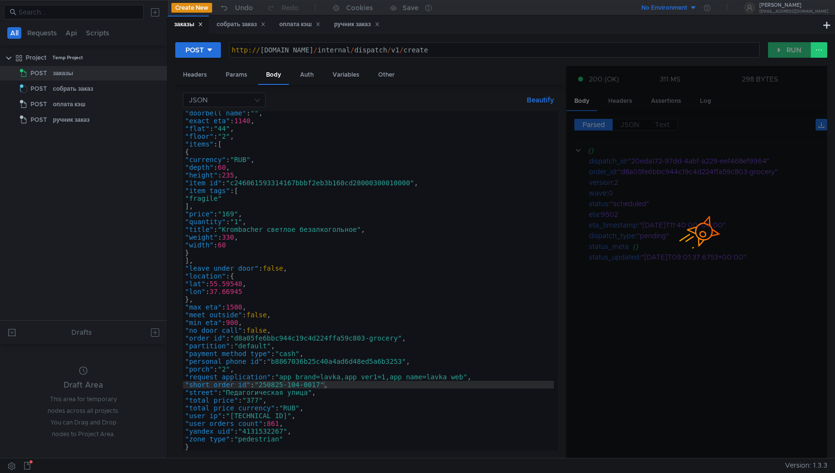
click at [632, 203] on div at bounding box center [696, 262] width 261 height 393
click at [246, 24] on div "собрать заказ" at bounding box center [240, 24] width 49 height 10
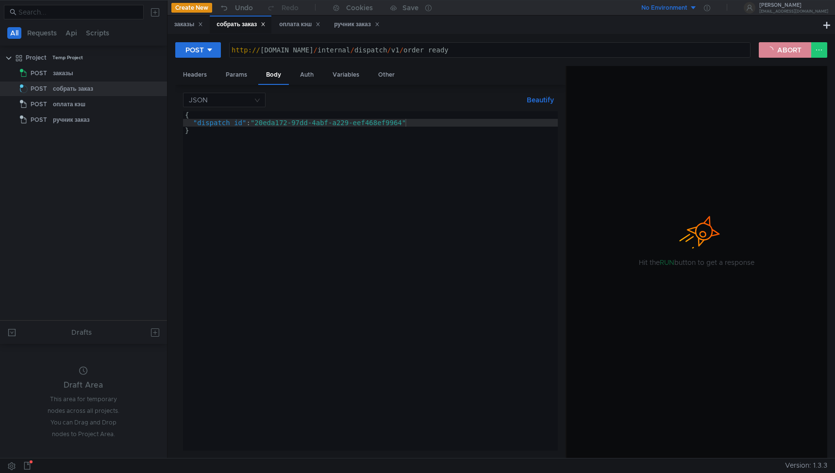
click at [780, 49] on button "ABORT" at bounding box center [785, 50] width 52 height 16
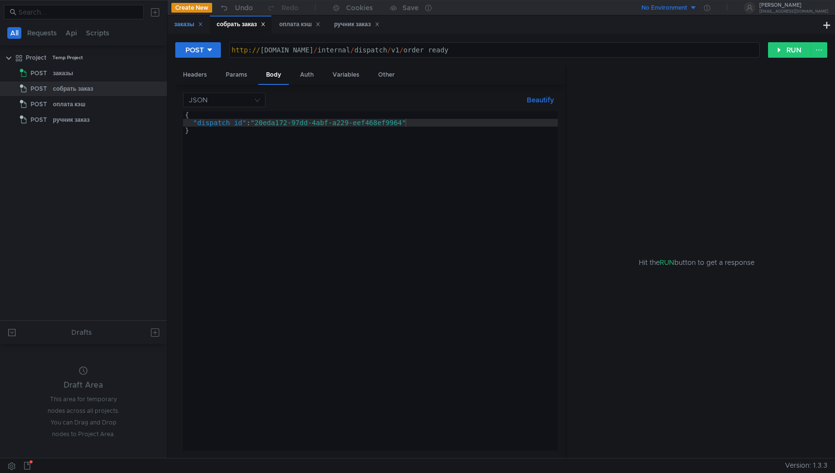
click at [183, 24] on div "заказы" at bounding box center [188, 24] width 29 height 10
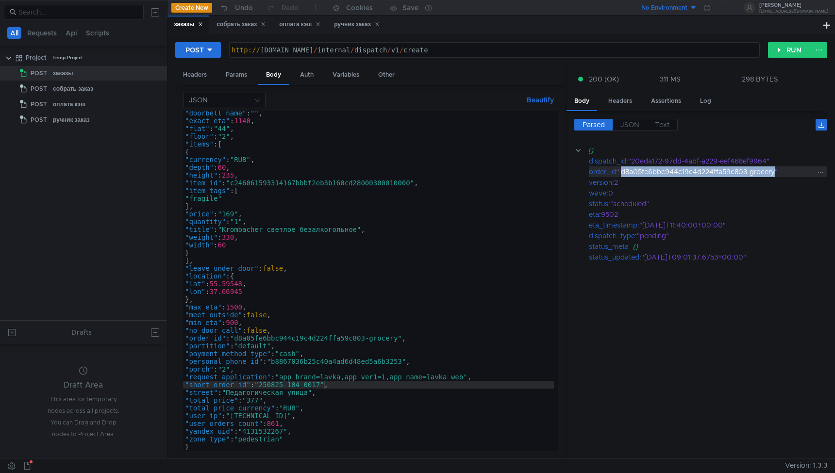
drag, startPoint x: 624, startPoint y: 172, endPoint x: 777, endPoint y: 173, distance: 152.9
click at [777, 173] on div ""d8a05fe6bbc944c19c4d224ffa59c803-grocery"" at bounding box center [716, 171] width 197 height 11
copy div "d8a05fe6bbc944c19c4d224ffa59c803-grocery"
click at [355, 23] on div "ручник заказ" at bounding box center [357, 24] width 46 height 10
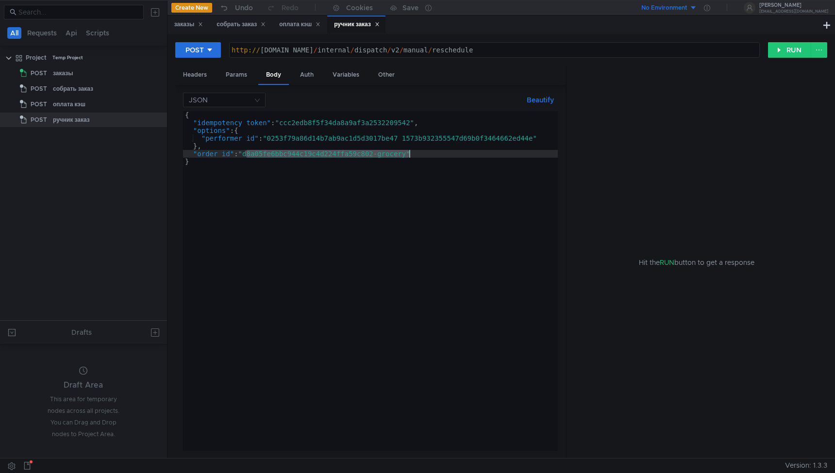
drag, startPoint x: 247, startPoint y: 154, endPoint x: 408, endPoint y: 154, distance: 161.2
click at [408, 154] on div "{ "idempotency_token" : "ccc2edb8f5f34da8a9af3a2532209542" , "options" : { "per…" at bounding box center [370, 288] width 375 height 355
paste textarea "3"
click at [799, 50] on button "RUN" at bounding box center [789, 50] width 43 height 16
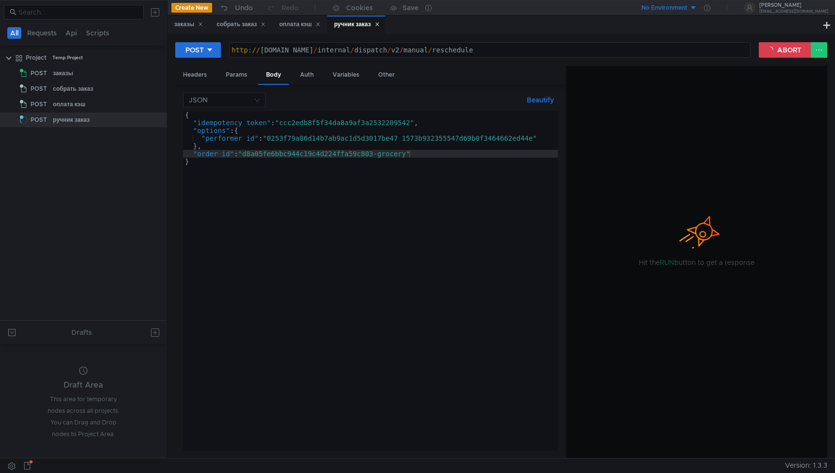
click at [506, 260] on div "{ "idempotency_token" : "ccc2edb8f5f34da8a9af3a2532209542" , "options" : { "per…" at bounding box center [370, 288] width 375 height 355
type textarea "}"
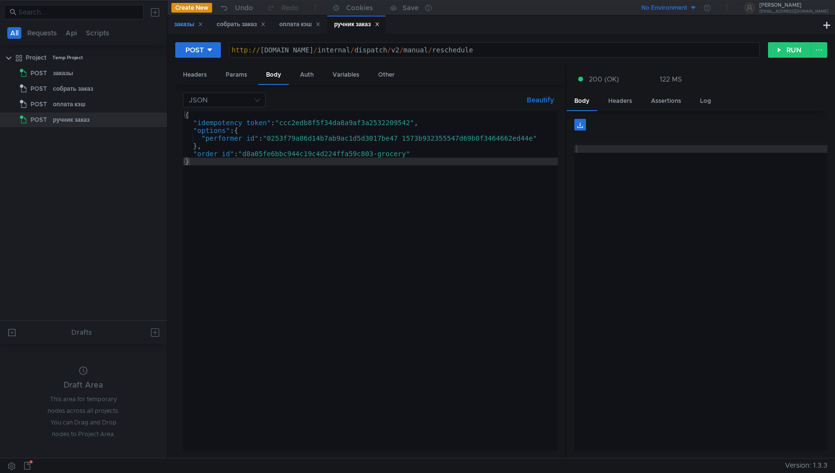
click at [185, 26] on div "заказы" at bounding box center [188, 24] width 29 height 10
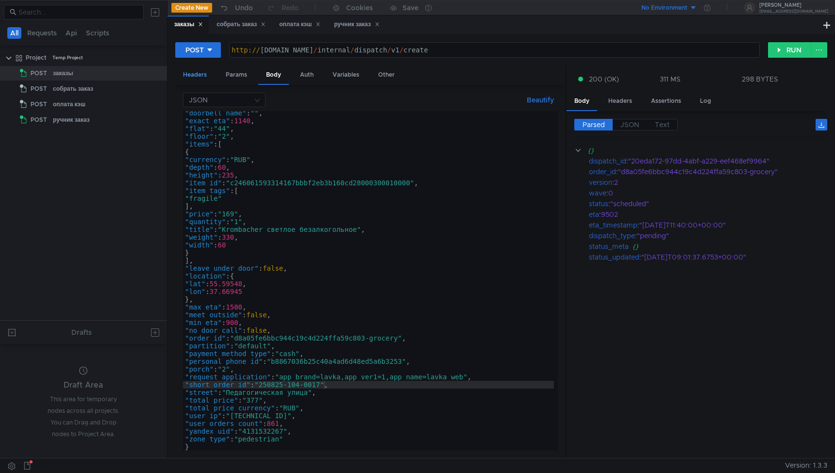
click at [187, 81] on div "Headers" at bounding box center [194, 75] width 39 height 18
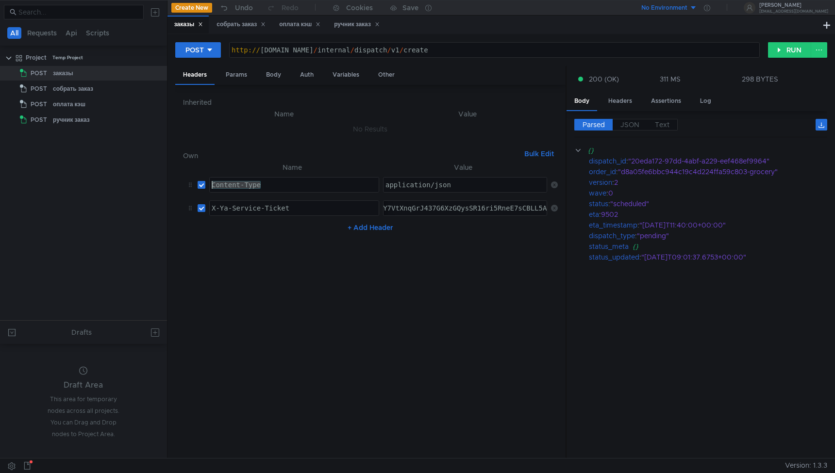
drag, startPoint x: 277, startPoint y: 187, endPoint x: 204, endPoint y: 181, distance: 73.6
click at [203, 181] on tr "Content-Type Content-Type ההההההההההההההההההההההההההההההההההההההההההההההההההההה…" at bounding box center [370, 184] width 375 height 23
drag, startPoint x: 452, startPoint y: 187, endPoint x: 364, endPoint y: 187, distance: 88.8
click at [363, 187] on tr "Content-Type Content-Type ההההההההההההההההההההההההההההההההההההההההההההההההההההה…" at bounding box center [370, 184] width 375 height 23
paste textarea "Content-Type"
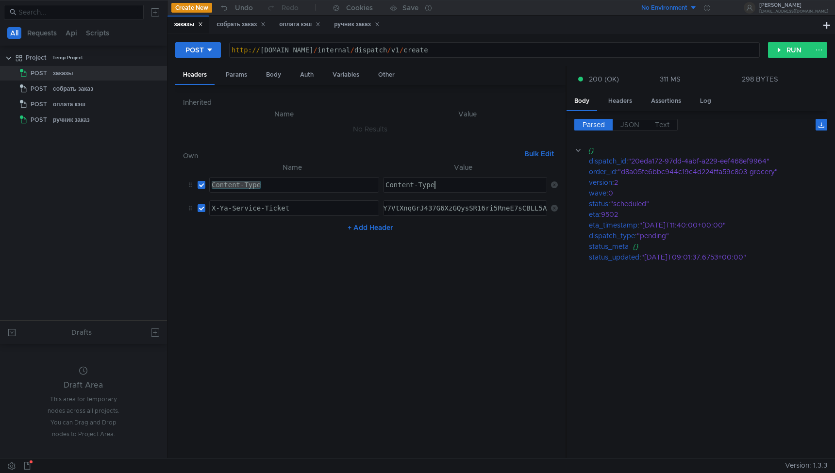
type textarea "application/json"
drag, startPoint x: 451, startPoint y: 189, endPoint x: 366, endPoint y: 186, distance: 85.0
click at [366, 186] on tr "Content-Type Content-Type ההההההההההההההההההההההההההההההההההההההההההההההההההההה…" at bounding box center [370, 184] width 375 height 23
click at [431, 288] on nz-table "Name Value Content-Type Content-Type הההההההההההההההההההההההההההההההההההההההההה…" at bounding box center [370, 306] width 375 height 289
click at [535, 391] on nz-table "Name Value Content-Type Content-Type הההההההההההההההההההההההההההההההההההההההההה…" at bounding box center [370, 306] width 375 height 289
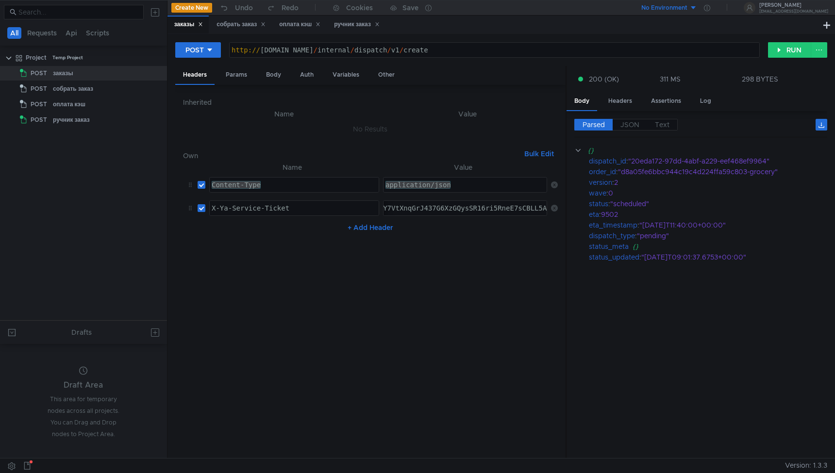
click at [484, 193] on td "application/json application/json ההההההההההההההההההההההההההההההההההההההההההההה…" at bounding box center [463, 184] width 168 height 23
click at [467, 183] on div "application/json" at bounding box center [465, 192] width 165 height 23
click at [366, 183] on div "Content-Type" at bounding box center [294, 192] width 169 height 23
drag, startPoint x: 313, startPoint y: 205, endPoint x: 189, endPoint y: 205, distance: 123.8
click at [189, 205] on tr "X-Ya-Service-Ticket X-Ya-Service-Ticket ההההההההההההההההההההההההההההההההההההההה…" at bounding box center [370, 208] width 375 height 23
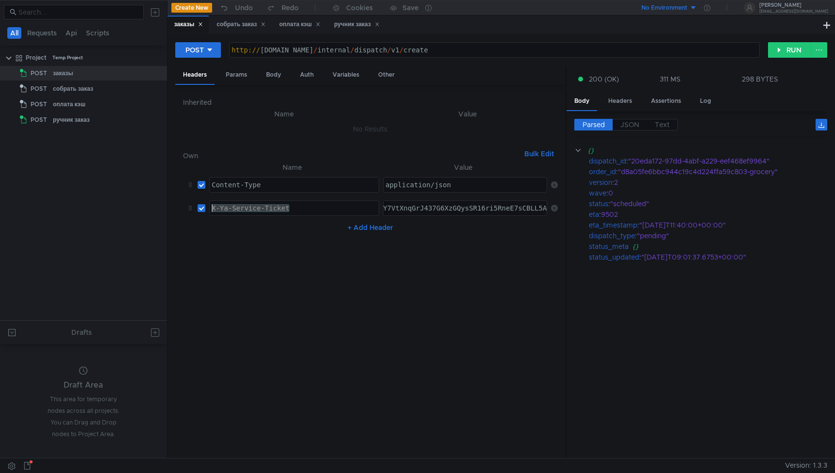
click at [283, 314] on nz-table "Name Value Content-Type Content-Type הההההההההההההההההההההההההההההההההההההההההה…" at bounding box center [370, 306] width 375 height 289
click at [276, 76] on div "Body" at bounding box center [273, 75] width 31 height 18
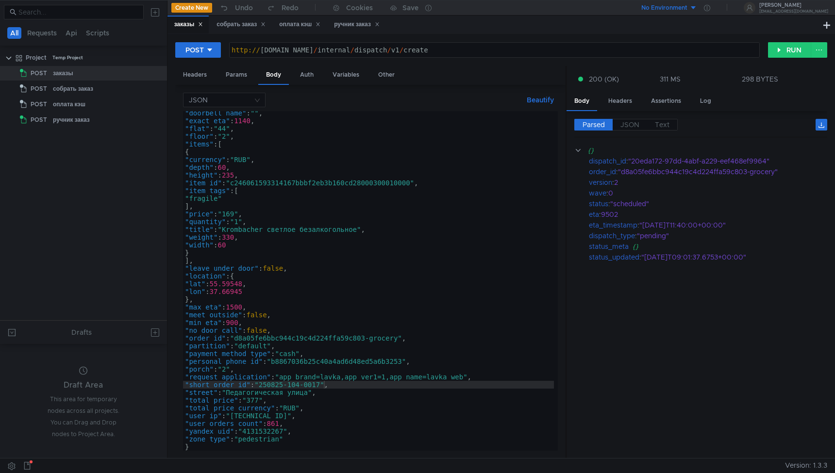
scroll to position [76, 0]
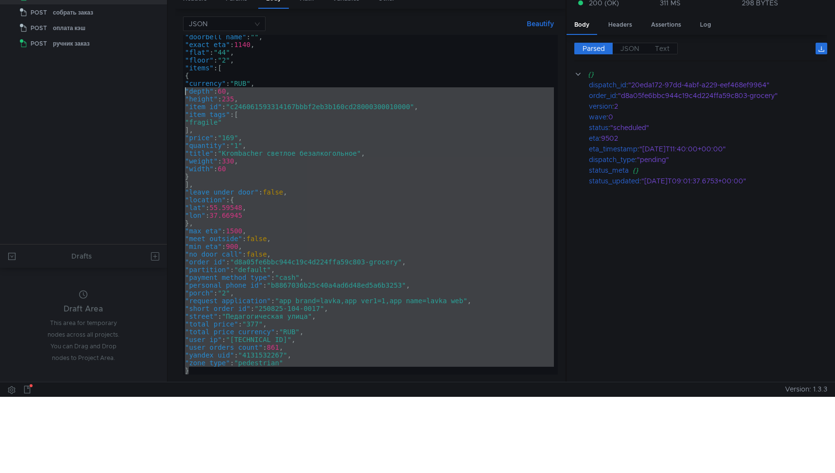
drag, startPoint x: 232, startPoint y: 373, endPoint x: 187, endPoint y: 101, distance: 275.9
click at [187, 101] on div ""doorbell_name" : "" , "exact_eta" : 1140 , "flat" : "44" , "floor" : "2" , "it…" at bounding box center [368, 210] width 371 height 355
click at [241, 151] on div ""doorbell_name" : "" , "exact_eta" : 1140 , "flat" : "44" , "floor" : "2" , "it…" at bounding box center [368, 210] width 371 height 355
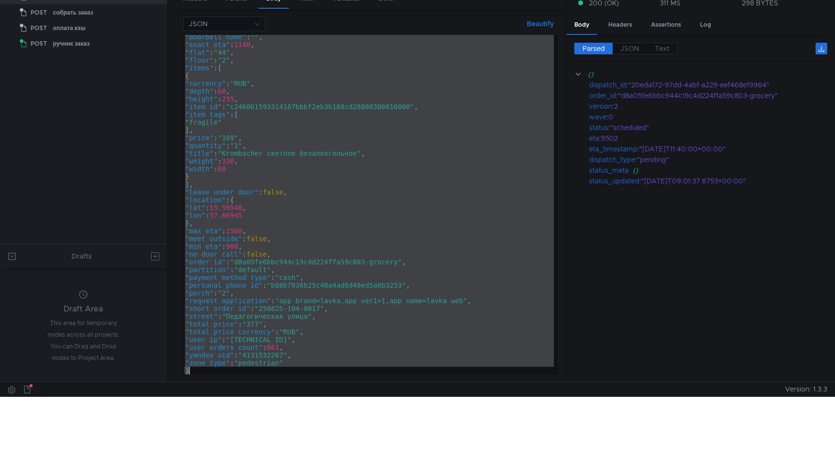
click at [478, 290] on div ""doorbell_name" : "" , "exact_eta" : 1140 , "flat" : "44" , "floor" : "2" , "it…" at bounding box center [368, 210] width 371 height 355
type textarea ""porch": "2","
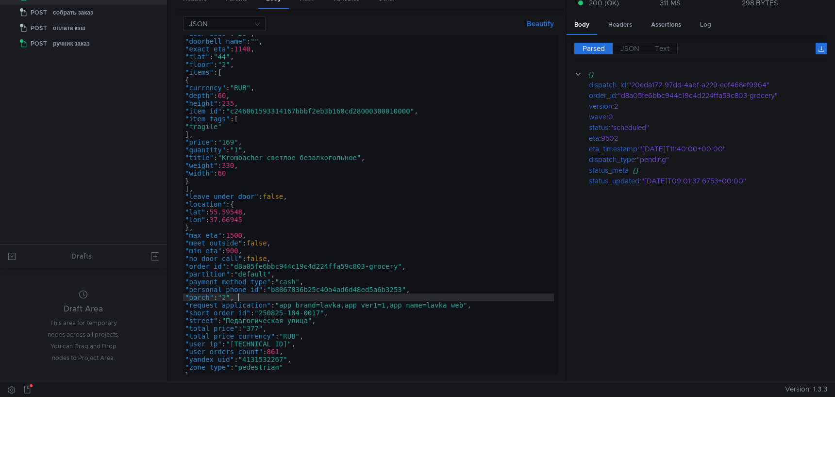
scroll to position [0, 0]
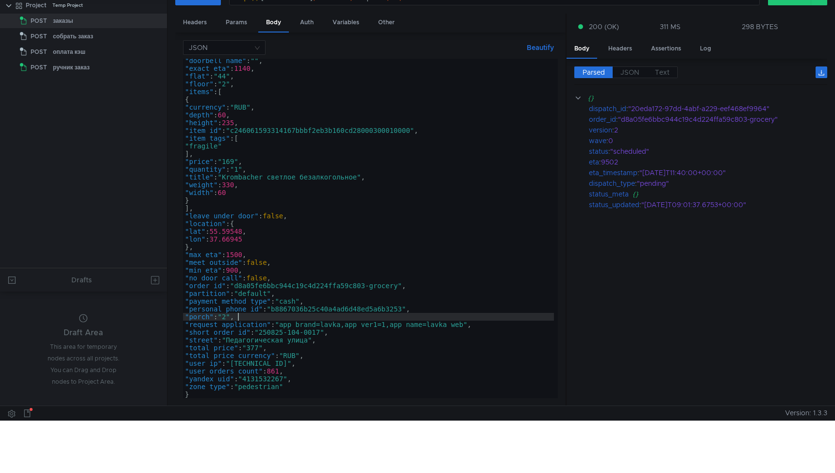
scroll to position [76, 0]
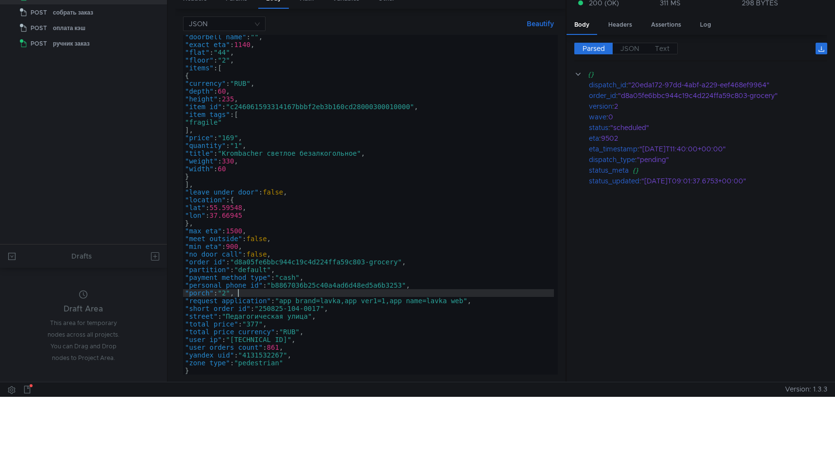
click at [369, 259] on div ""doorbell_name" : "" , "exact_eta" : 1140 , "flat" : "44" , "floor" : "2" , "it…" at bounding box center [368, 210] width 371 height 355
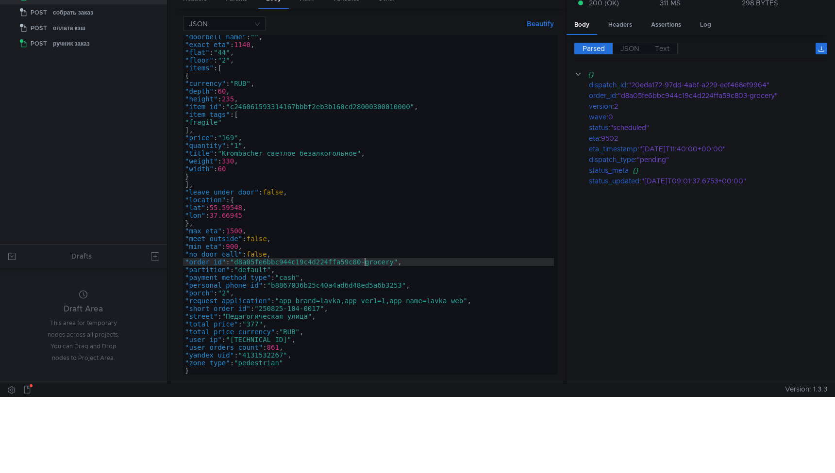
scroll to position [0, 13]
click at [322, 309] on div ""doorbell_name" : "" , "exact_eta" : 1140 , "flat" : "44" , "floor" : "2" , "it…" at bounding box center [368, 210] width 371 height 355
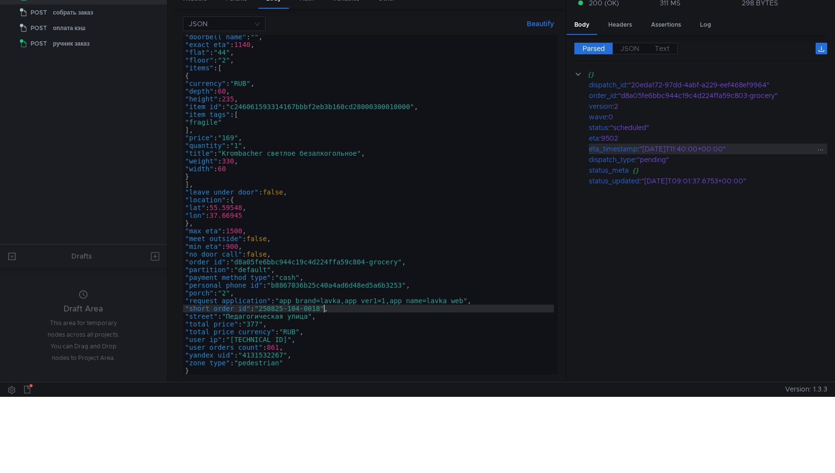
scroll to position [0, 0]
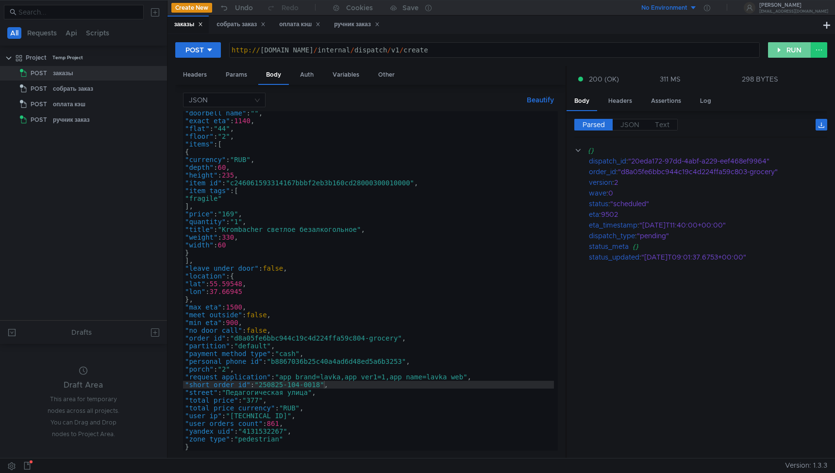
click at [790, 50] on button "RUN" at bounding box center [789, 50] width 43 height 16
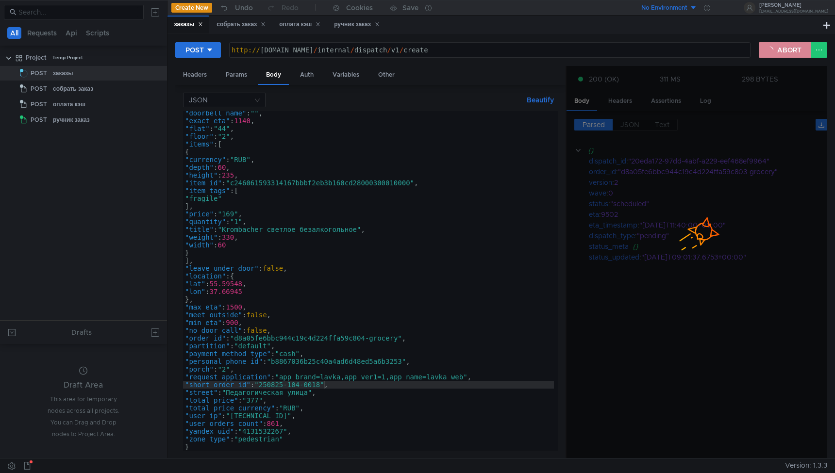
click at [777, 51] on button "ABORT" at bounding box center [785, 50] width 52 height 16
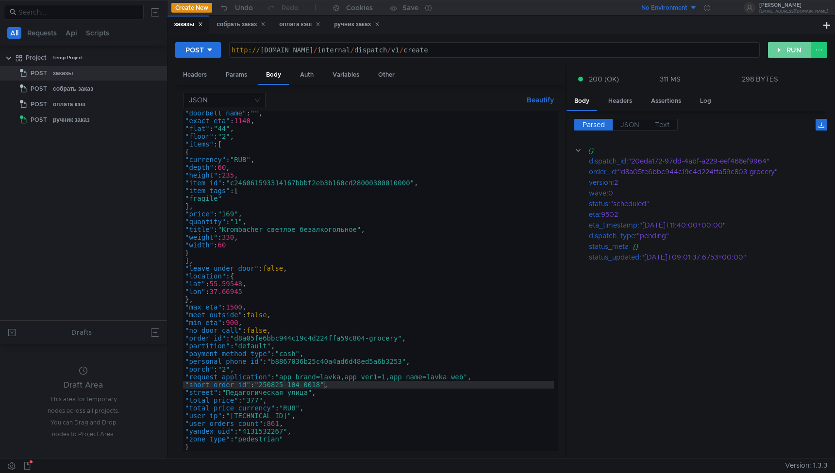
click at [777, 51] on button "RUN" at bounding box center [789, 50] width 43 height 16
click at [367, 334] on div ""doorbell_name" : "" , "exact_eta" : 1140 , "flat" : "44" , "floor" : "2" , "it…" at bounding box center [368, 286] width 371 height 355
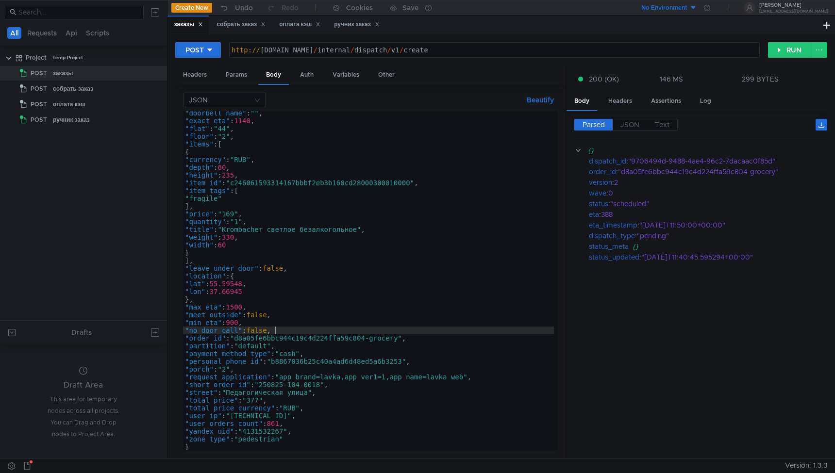
click at [369, 340] on div ""doorbell_name" : "" , "exact_eta" : 1140 , "flat" : "44" , "floor" : "2" , "it…" at bounding box center [368, 286] width 371 height 355
click at [323, 386] on div ""doorbell_name" : "" , "exact_eta" : 1140 , "flat" : "44" , "floor" : "2" , "it…" at bounding box center [368, 286] width 371 height 355
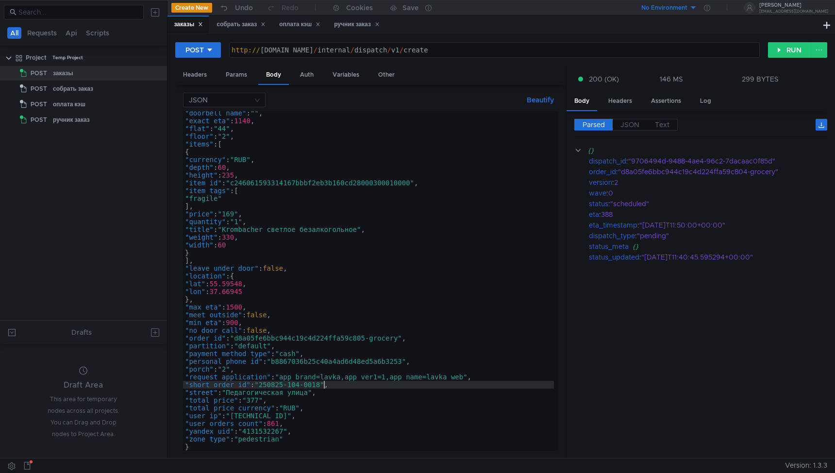
scroll to position [0, 10]
type textarea ""short_order_id": "250825-104-0019","
click at [786, 50] on button "RUN" at bounding box center [789, 50] width 43 height 16
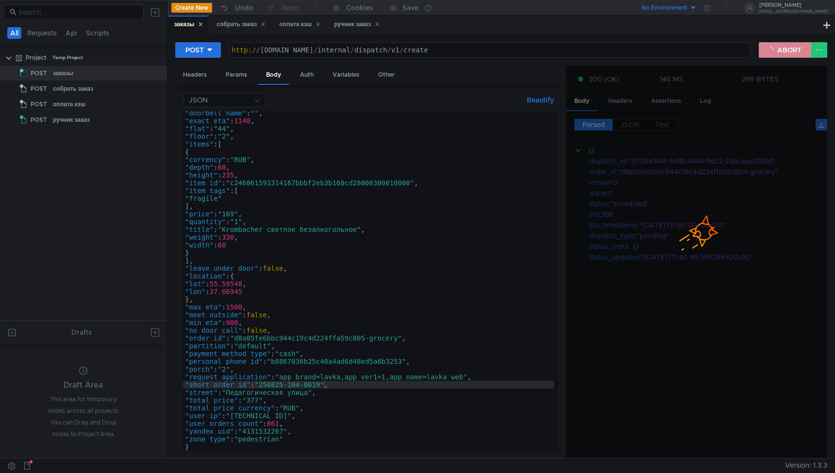
click at [794, 49] on button "ABORT" at bounding box center [785, 50] width 52 height 16
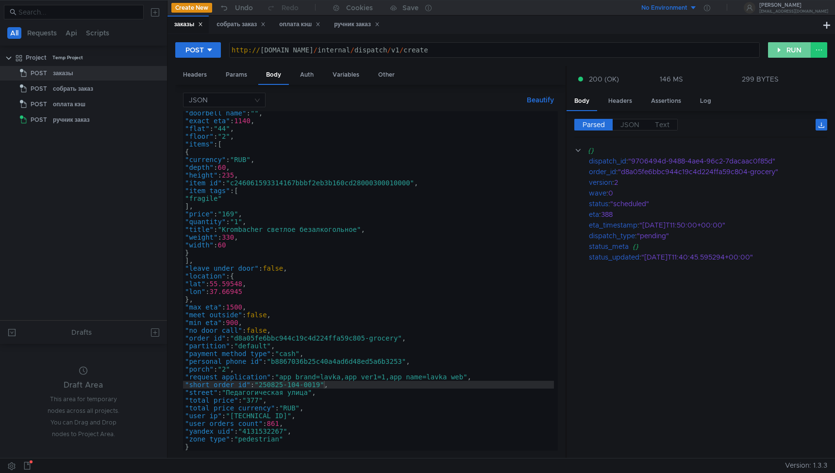
click at [794, 49] on button "RUN" at bounding box center [789, 50] width 43 height 16
click at [365, 28] on div "ручник заказ" at bounding box center [357, 24] width 46 height 10
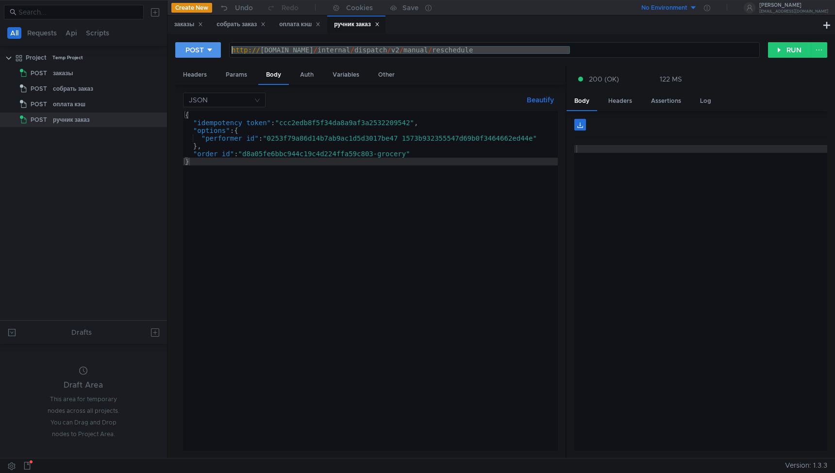
drag, startPoint x: 579, startPoint y: 47, endPoint x: 198, endPoint y: 50, distance: 380.6
click at [198, 50] on div "POST http://grocery-dispatch.lavka.tst.yandex.net/internal/dispatch/v2/manual/r…" at bounding box center [471, 50] width 593 height 17
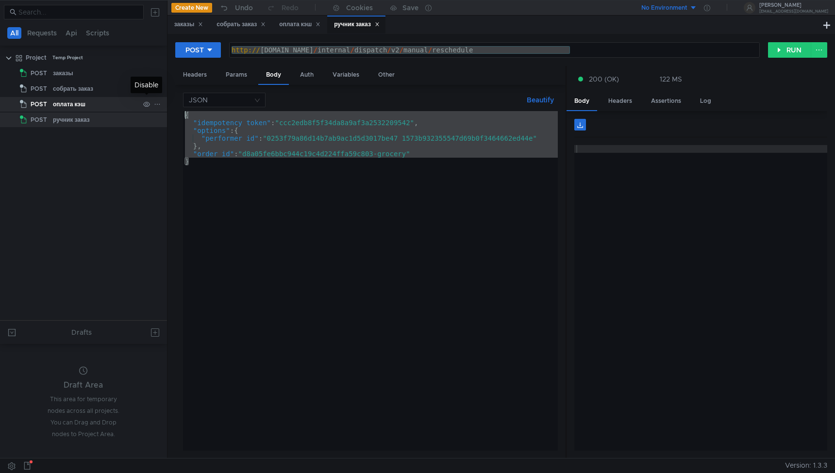
drag, startPoint x: 203, startPoint y: 160, endPoint x: 147, endPoint y: 97, distance: 84.6
click at [147, 95] on body "All Requests Api Scripts Project Temp Project POST заказы POST собрать заказ PO…" at bounding box center [417, 236] width 835 height 473
click at [509, 364] on div "{ "idempotency_token" : "ccc2edb8f5f34da8a9af3a2532209542" , "options" : { "per…" at bounding box center [370, 288] width 375 height 355
type textarea "}"
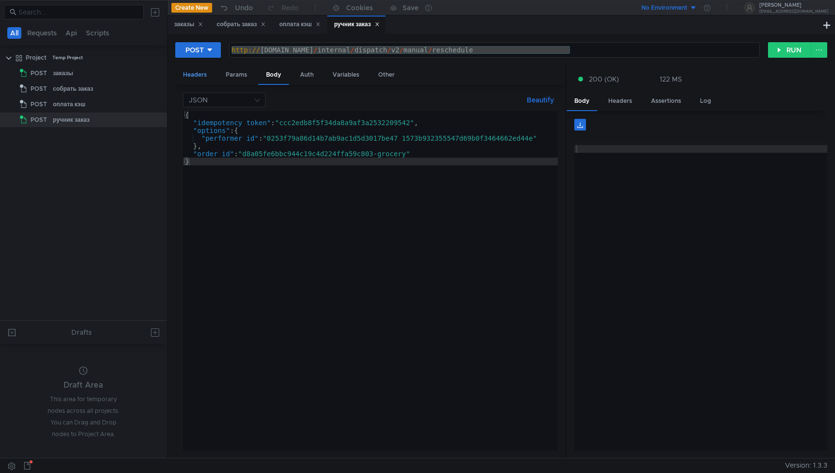
click at [188, 74] on div "Headers" at bounding box center [194, 75] width 39 height 18
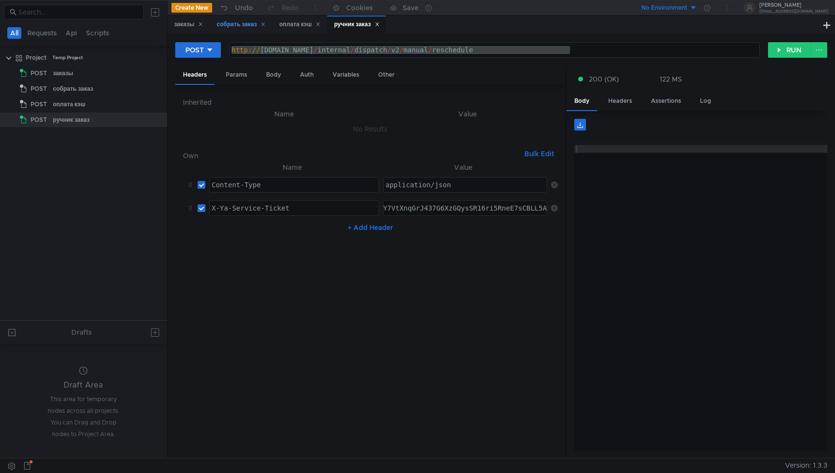
click at [234, 27] on div "собрать заказ" at bounding box center [240, 24] width 49 height 10
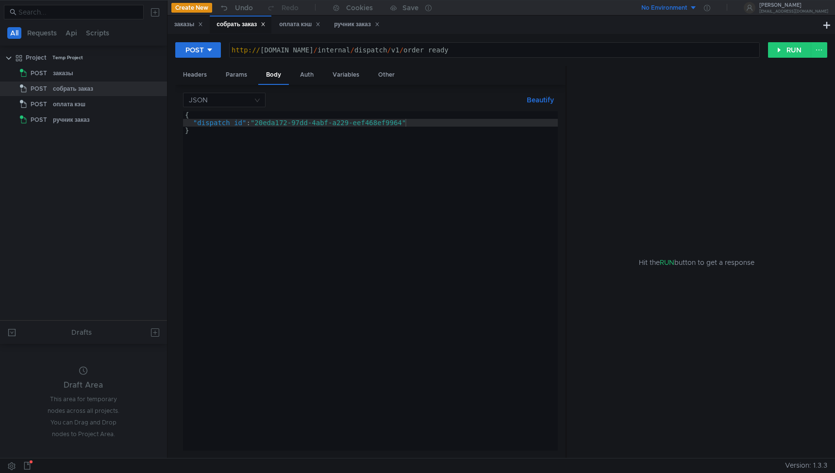
click at [350, 167] on div "{ "dispatch_id" : "20eda172-97dd-4abf-a229-eef468ef9964" }" at bounding box center [370, 288] width 375 height 355
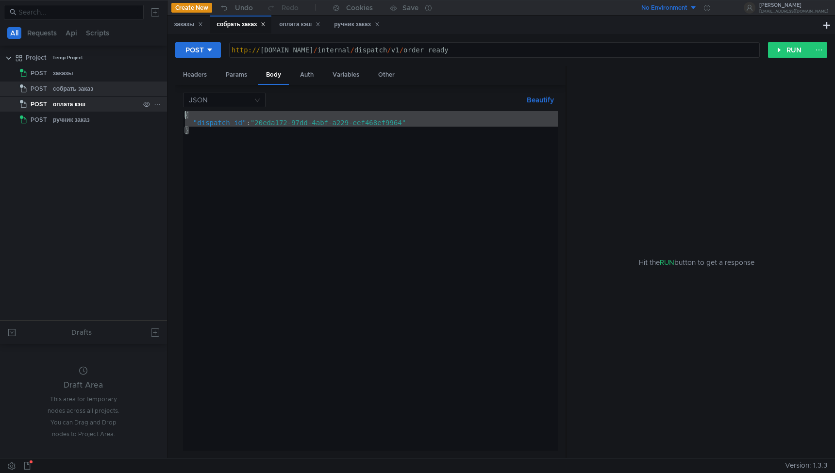
drag, startPoint x: 215, startPoint y: 131, endPoint x: 155, endPoint y: 109, distance: 63.0
click at [155, 109] on as-split "All Requests Api Scripts Project Temp Project POST заказы POST собрать заказ PO…" at bounding box center [417, 229] width 835 height 458
type textarea "{ "dispatch_id": "20eda172-97dd-4abf-a229-eef468ef9964""
click at [187, 29] on div "заказы" at bounding box center [188, 24] width 29 height 10
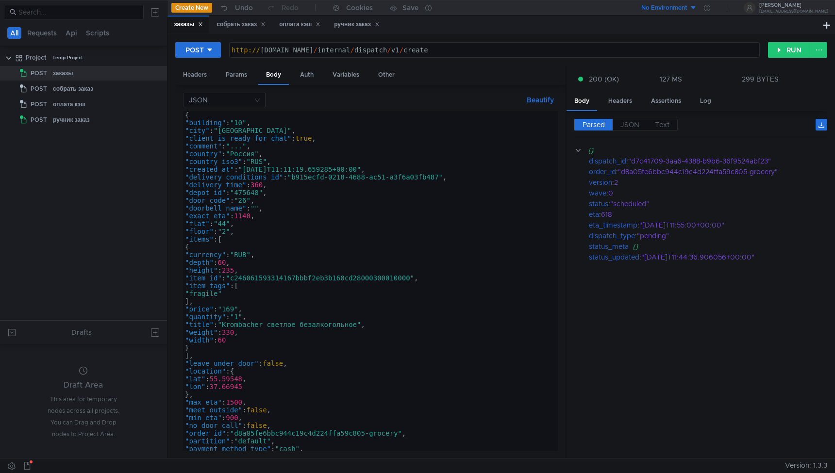
click at [245, 145] on div "{ "building" : "10" , "city" : "[GEOGRAPHIC_DATA]" , "client_is_ready_for_chat"…" at bounding box center [368, 288] width 371 height 355
click at [262, 186] on div "{ "building" : "10" , "city" : "[GEOGRAPHIC_DATA]" , "client_is_ready_for_chat"…" at bounding box center [368, 288] width 371 height 355
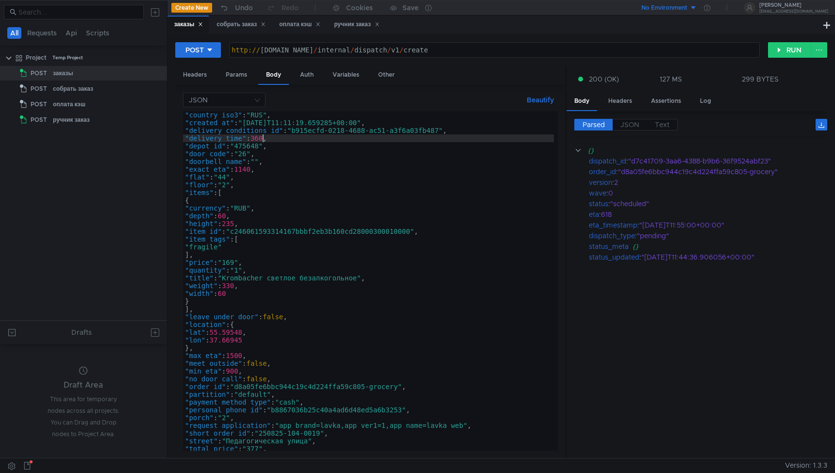
scroll to position [0, 0]
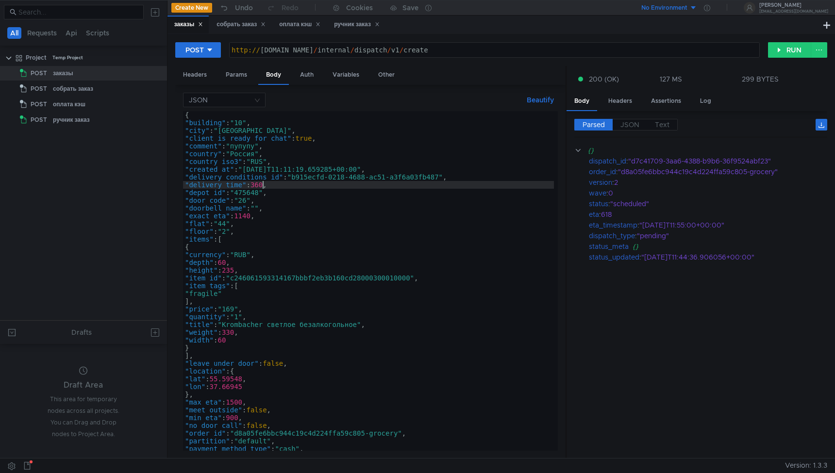
type textarea ""delivery_time": 360,"
